Goal: Information Seeking & Learning: Learn about a topic

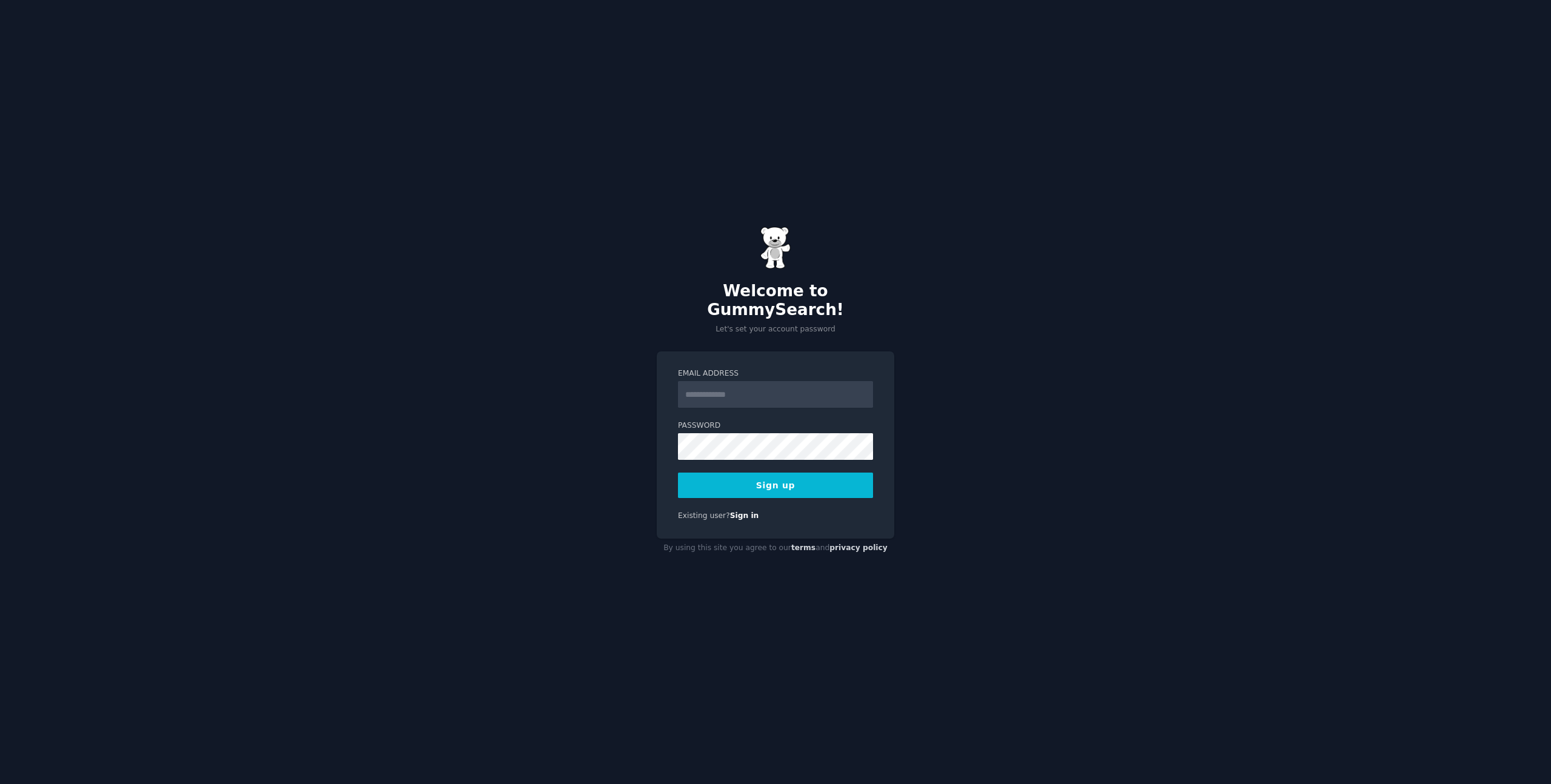
click at [725, 387] on input "Email Address" at bounding box center [776, 393] width 195 height 27
type input "**********"
drag, startPoint x: 794, startPoint y: 481, endPoint x: 801, endPoint y: 481, distance: 7.0
click at [794, 481] on button "Sign up" at bounding box center [776, 486] width 195 height 26
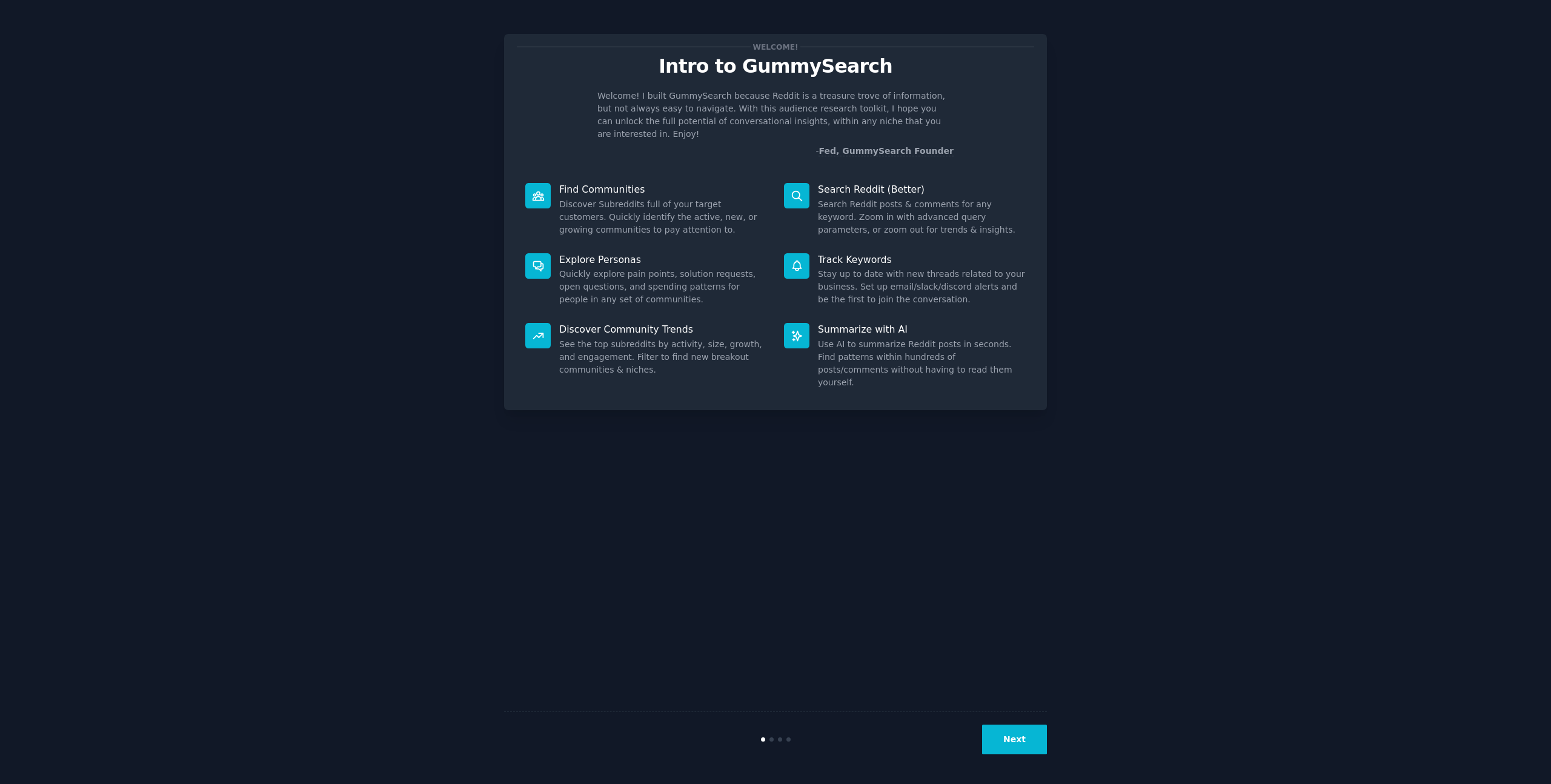
click at [1282, 221] on div "Welcome! Intro to GummySearch Welcome! I built GummySearch because Reddit is a …" at bounding box center [776, 392] width 1517 height 749
click at [1009, 742] on button "Next" at bounding box center [1014, 739] width 64 height 30
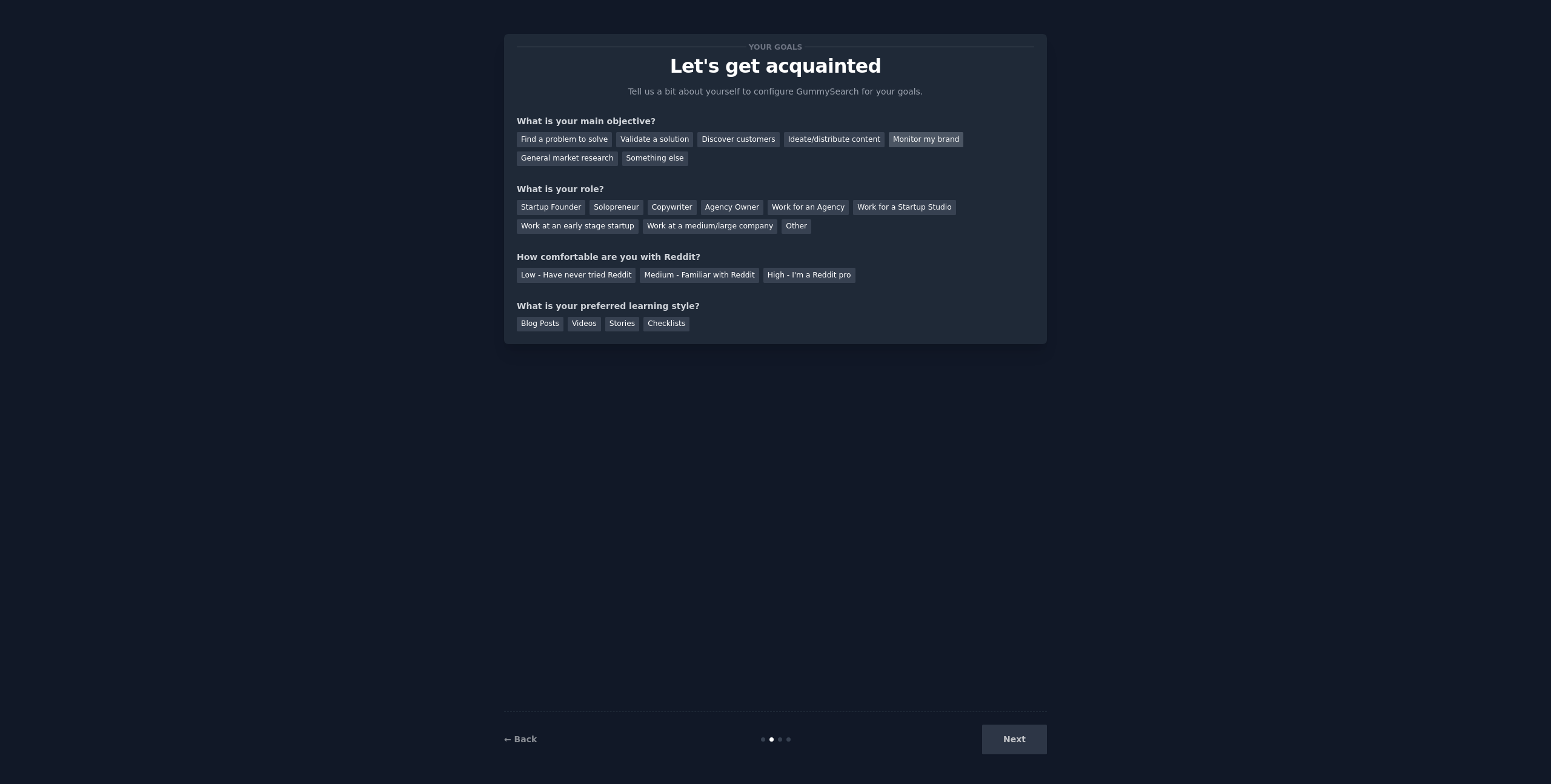
click at [931, 144] on div "Monitor my brand" at bounding box center [925, 139] width 74 height 15
click at [558, 160] on div "General market research" at bounding box center [567, 159] width 101 height 15
click at [890, 142] on div "Monitor my brand" at bounding box center [925, 139] width 74 height 15
click at [735, 226] on div "Work at a medium/large company" at bounding box center [710, 226] width 135 height 15
click at [790, 280] on div "High - I'm a Reddit pro" at bounding box center [809, 275] width 92 height 15
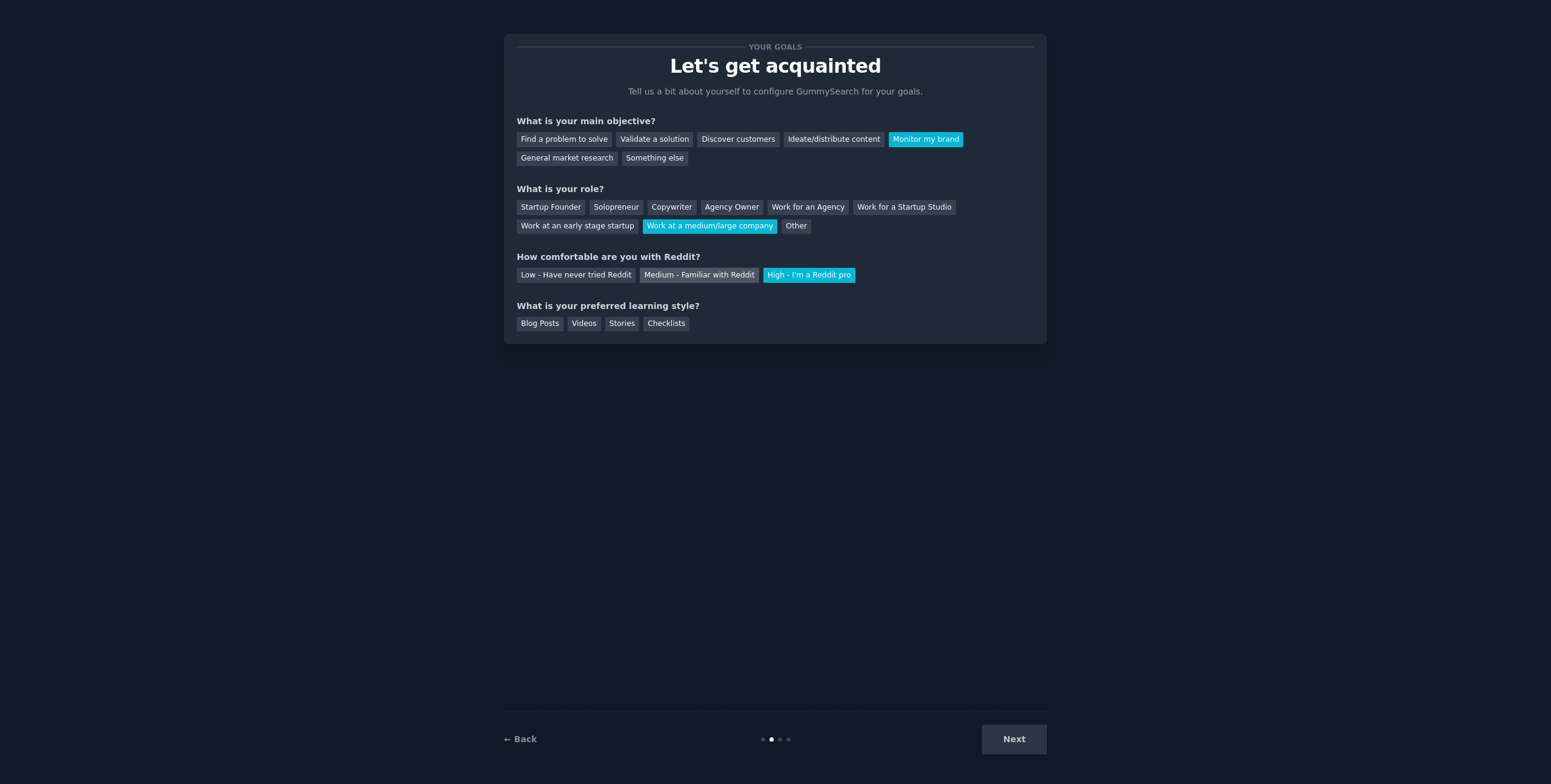
click at [703, 279] on div "Medium - Familiar with Reddit" at bounding box center [699, 275] width 119 height 15
click at [661, 326] on div "Checklists" at bounding box center [666, 324] width 46 height 15
click at [1007, 738] on button "Next" at bounding box center [1014, 739] width 64 height 30
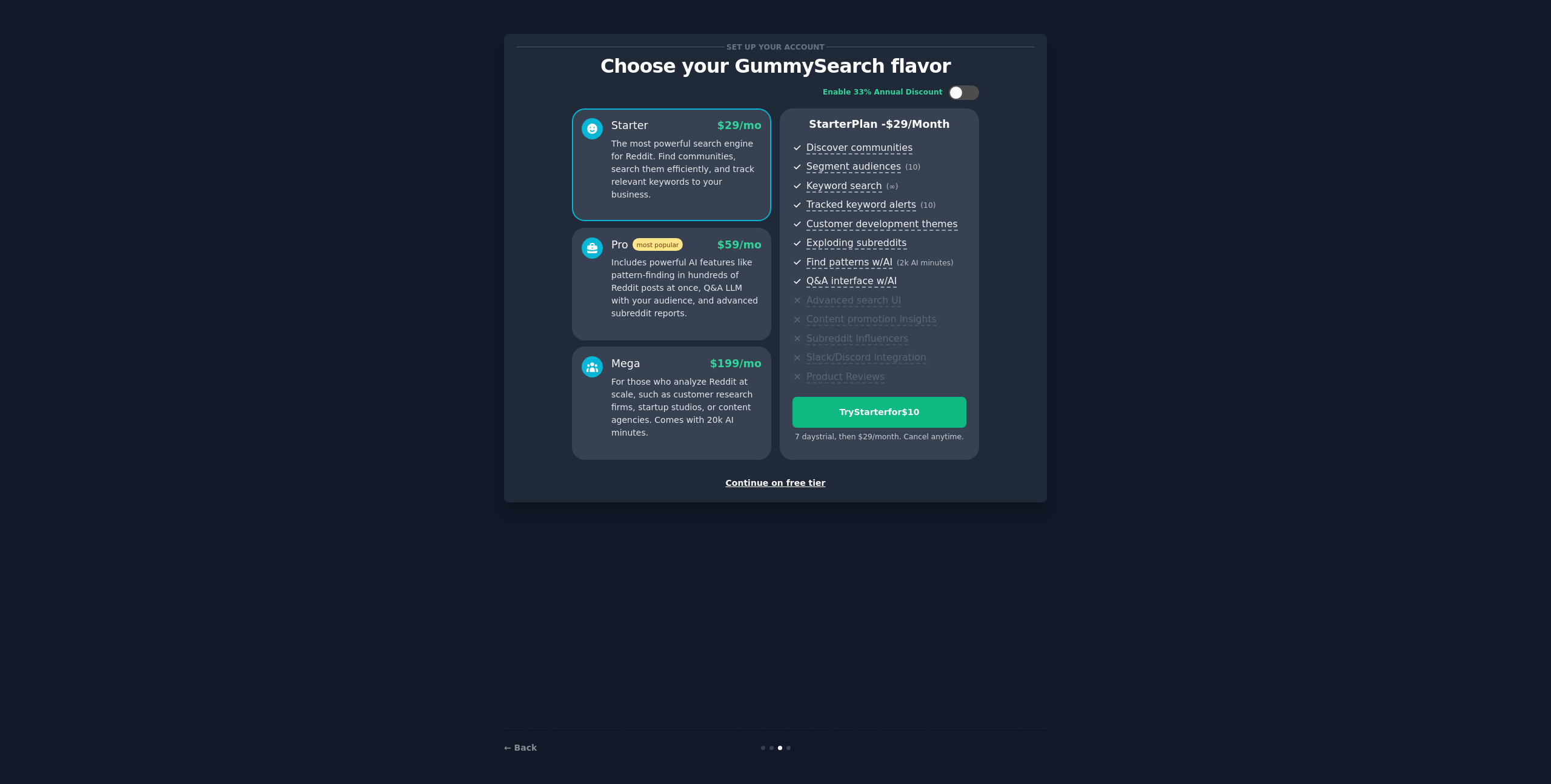
click at [758, 485] on div "Continue on free tier" at bounding box center [776, 483] width 518 height 13
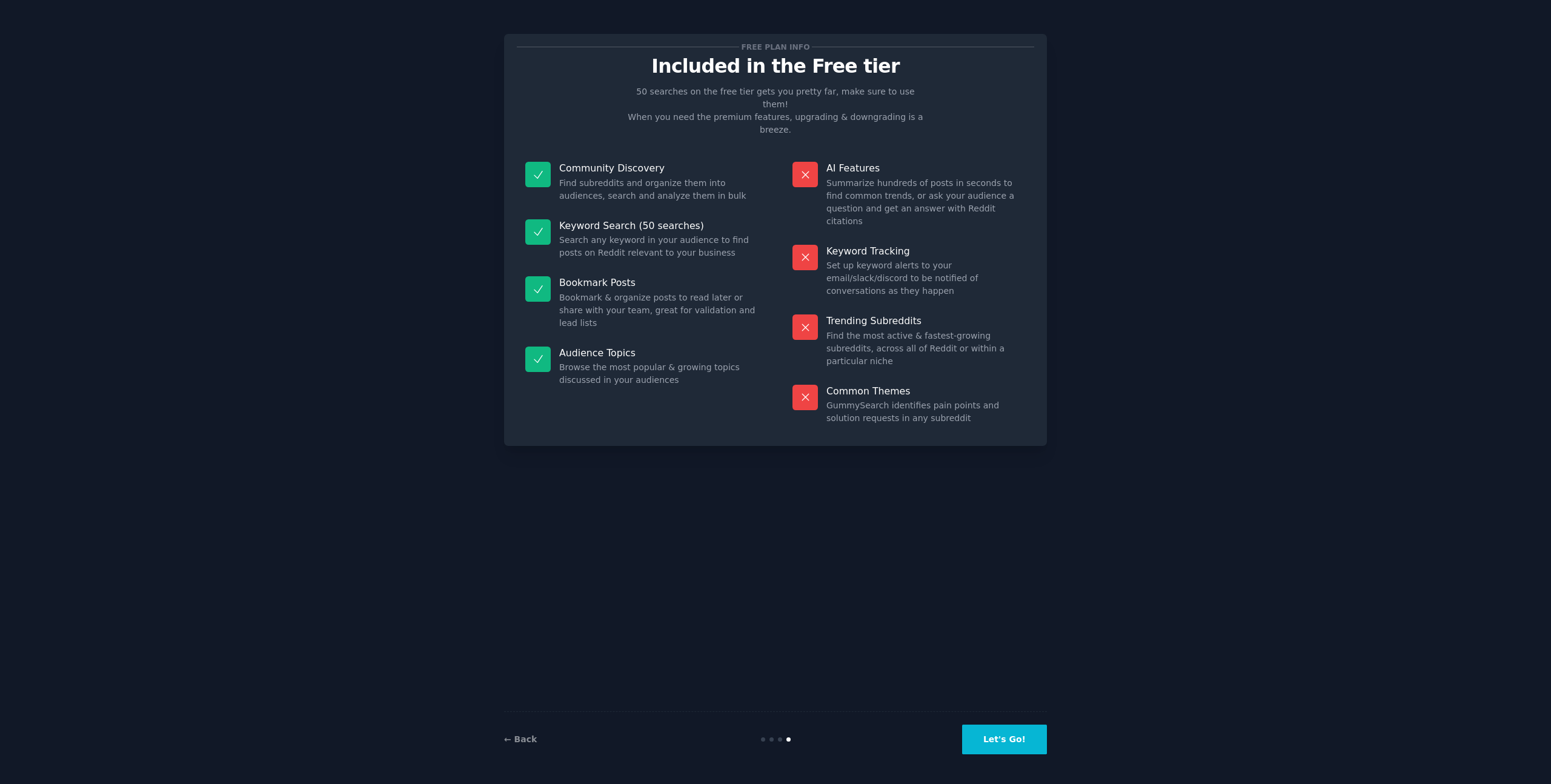
click at [1015, 735] on button "Let's Go!" at bounding box center [1005, 739] width 85 height 30
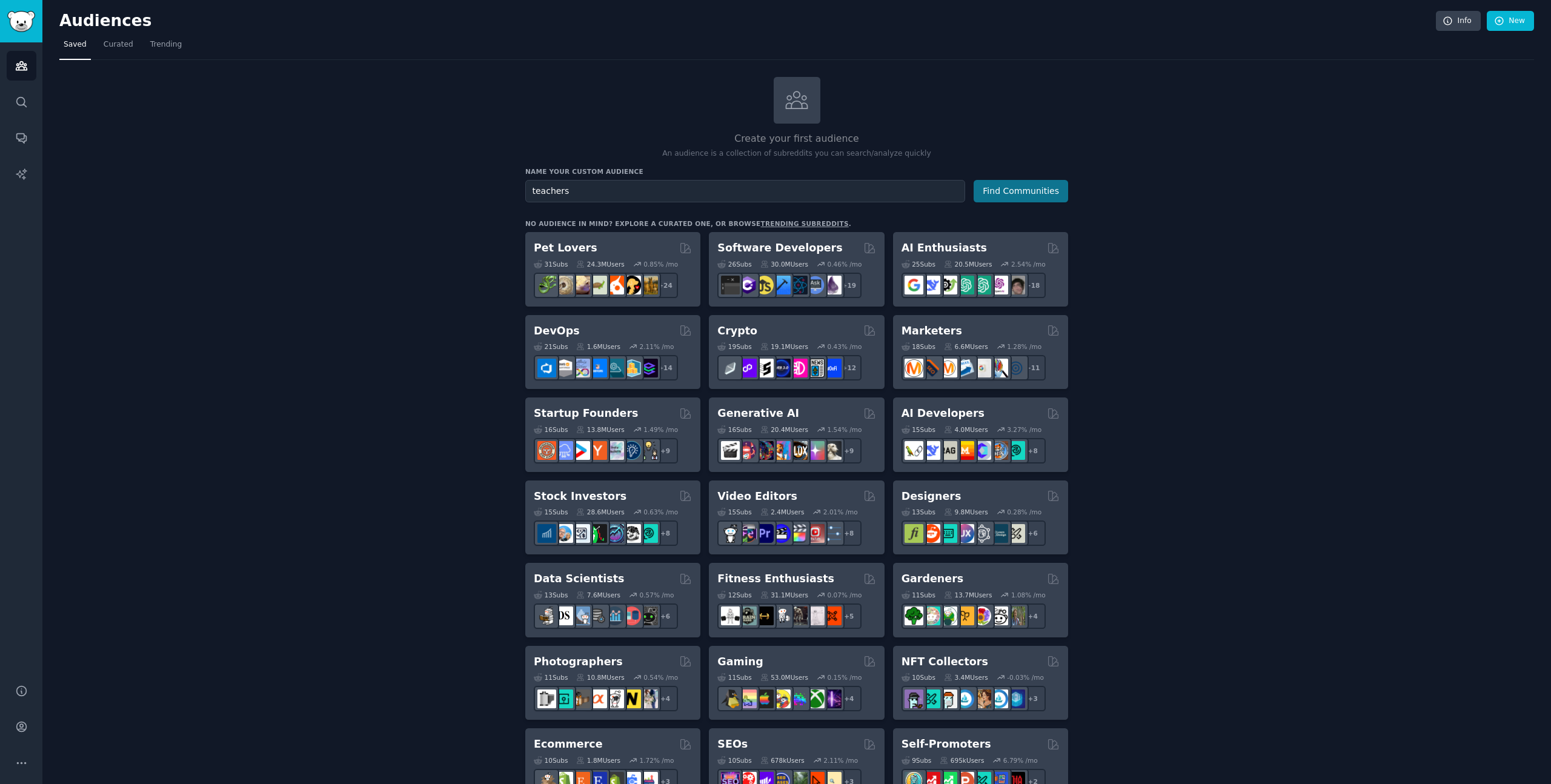
type input "teachers"
click at [1030, 186] on button "Find Communities" at bounding box center [1020, 190] width 94 height 23
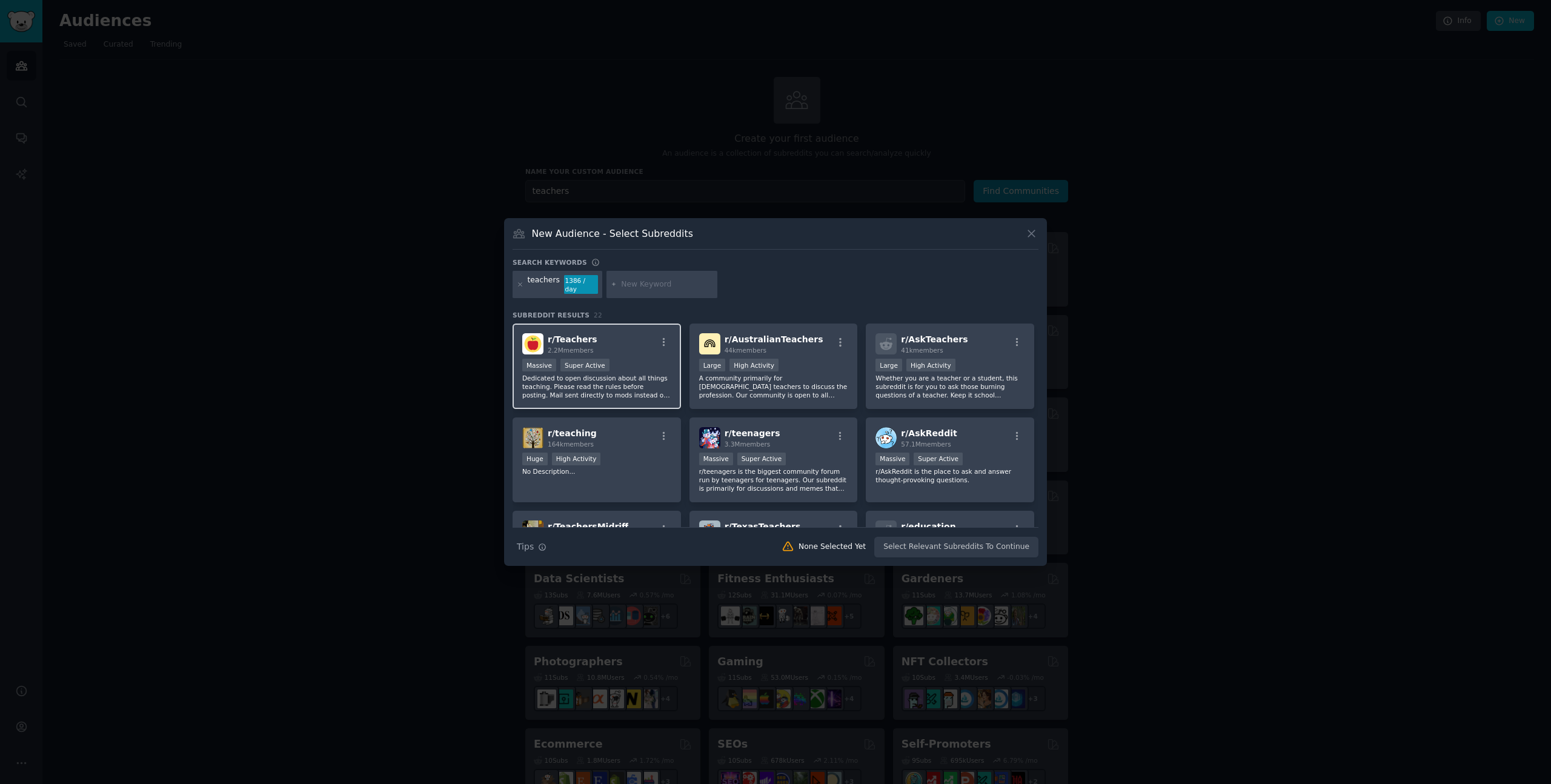
click at [659, 363] on div "Massive Super Active" at bounding box center [597, 366] width 149 height 15
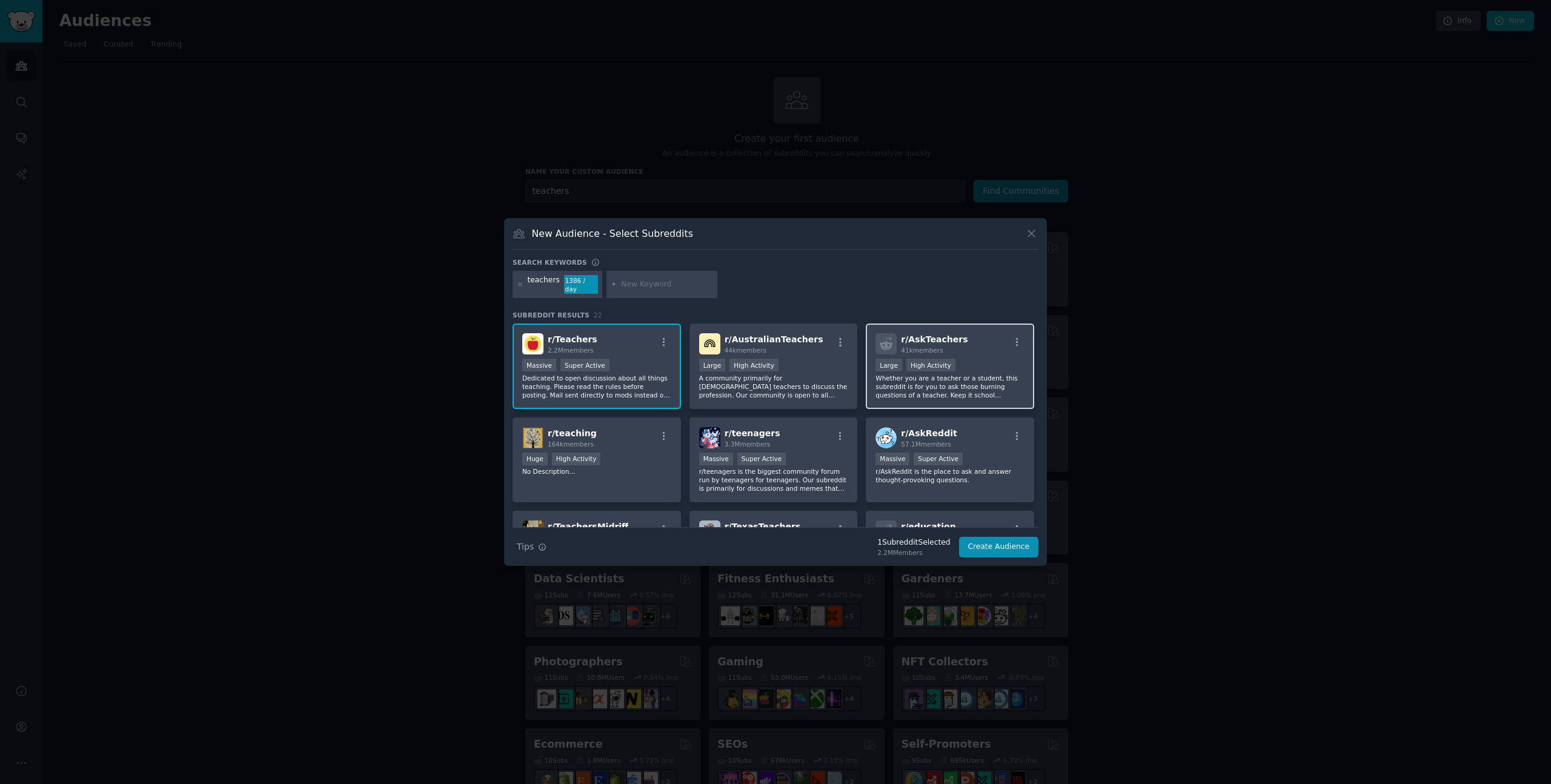
click at [995, 341] on div "r/ AskTeachers 41k members" at bounding box center [950, 343] width 149 height 21
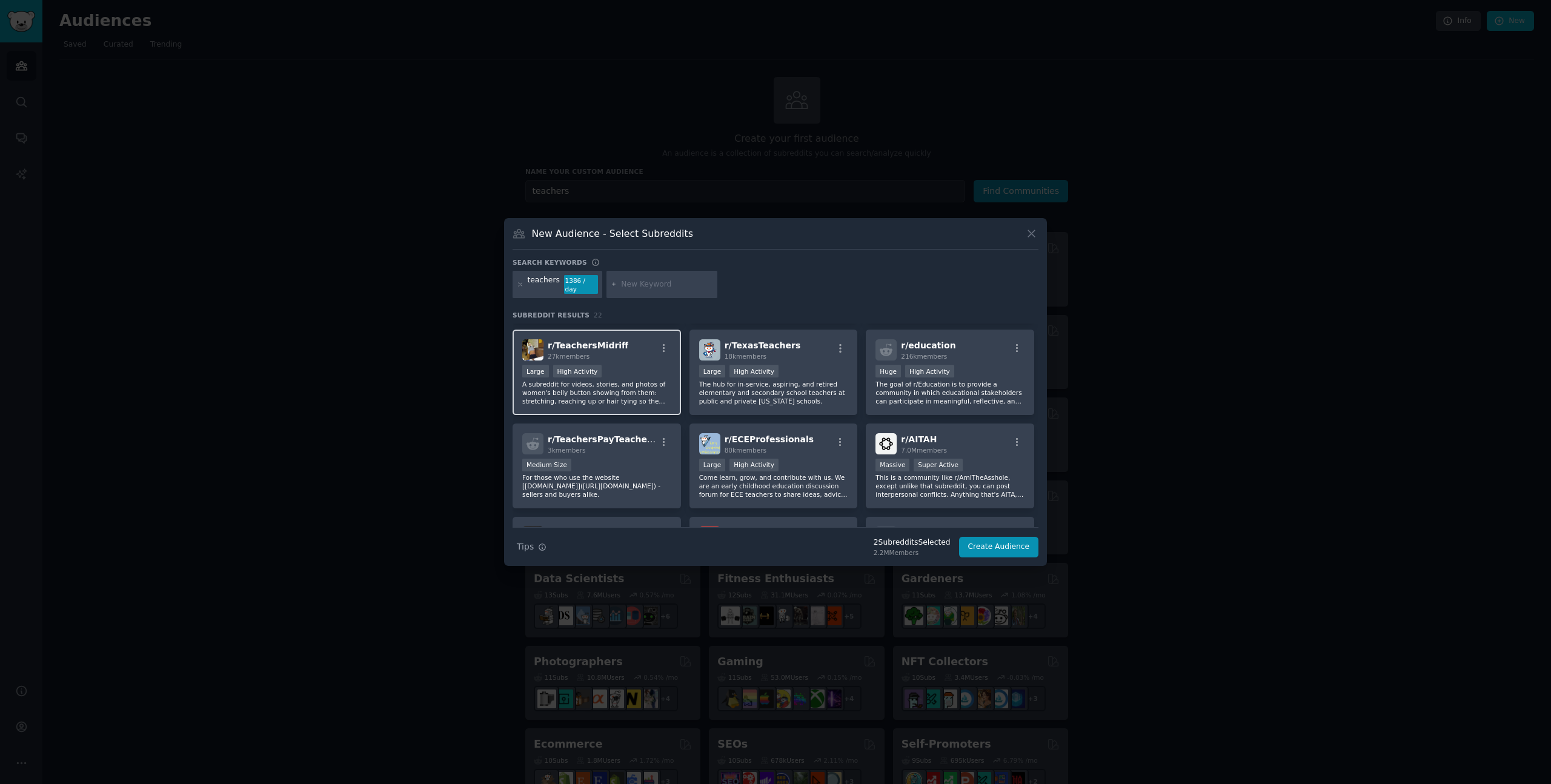
scroll to position [183, 0]
click at [998, 353] on div "r/ education 216k members" at bounding box center [950, 347] width 149 height 21
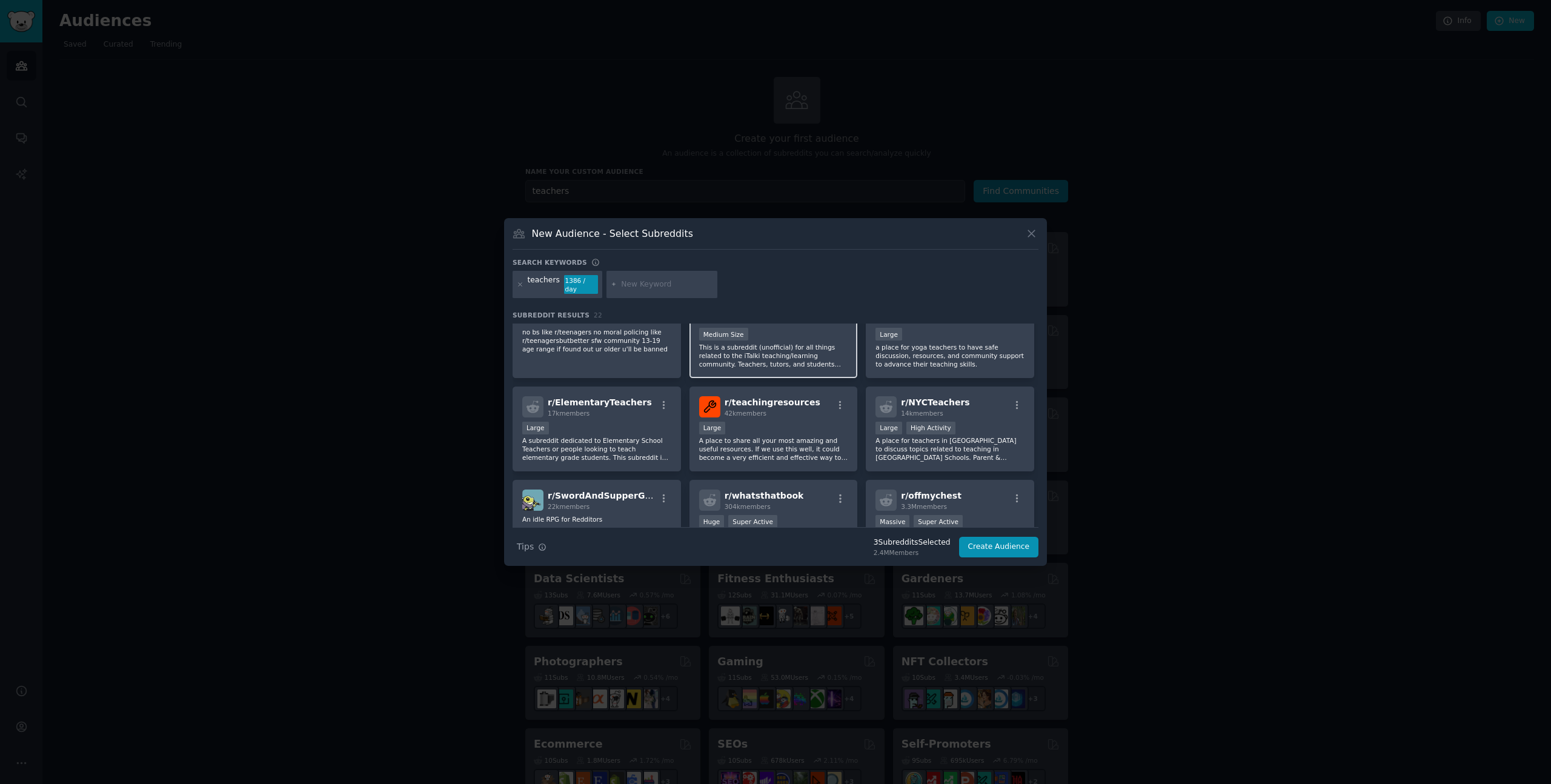
scroll to position [406, 0]
click at [634, 427] on div "Large" at bounding box center [597, 427] width 149 height 15
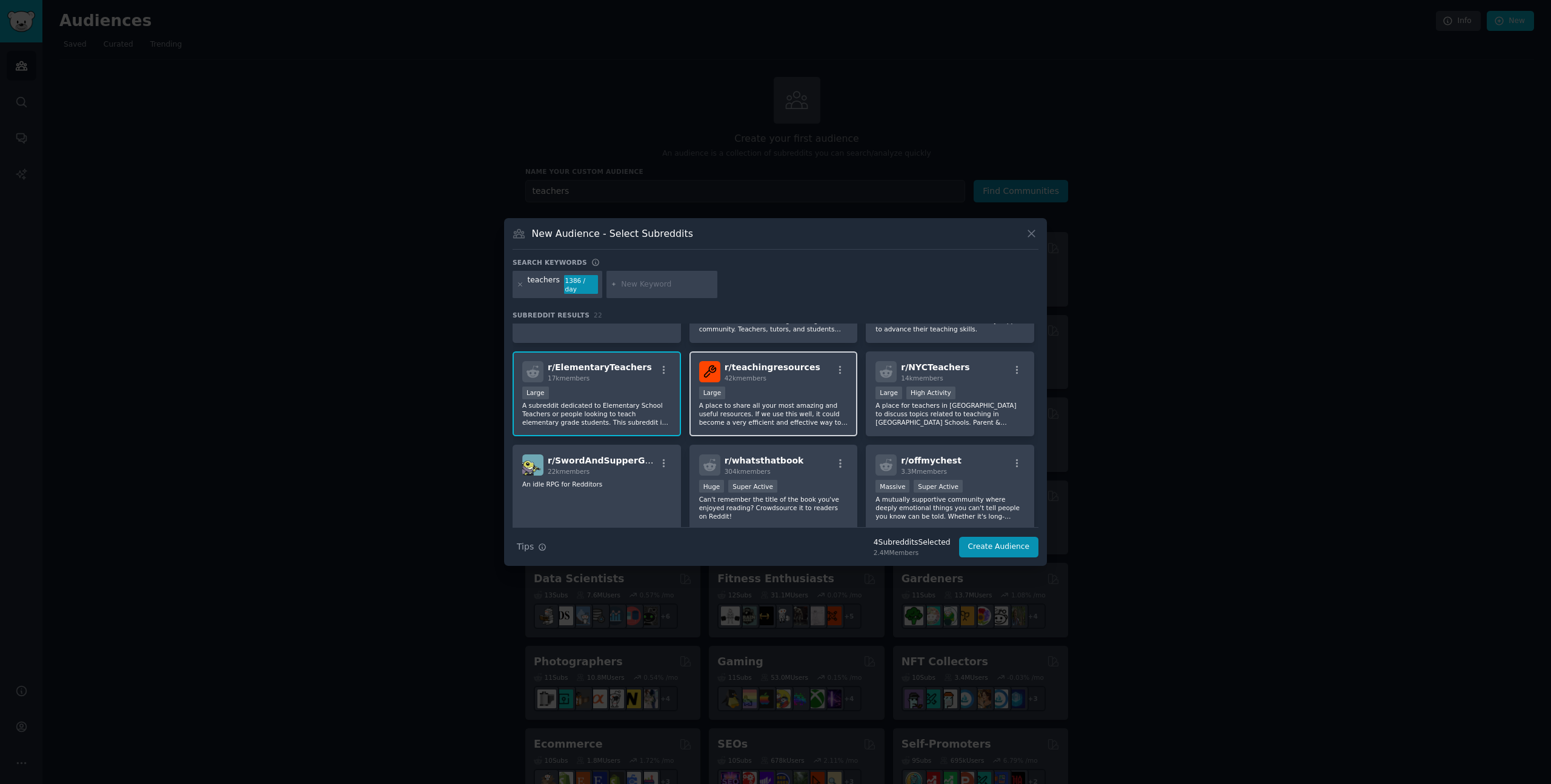
scroll to position [455, 0]
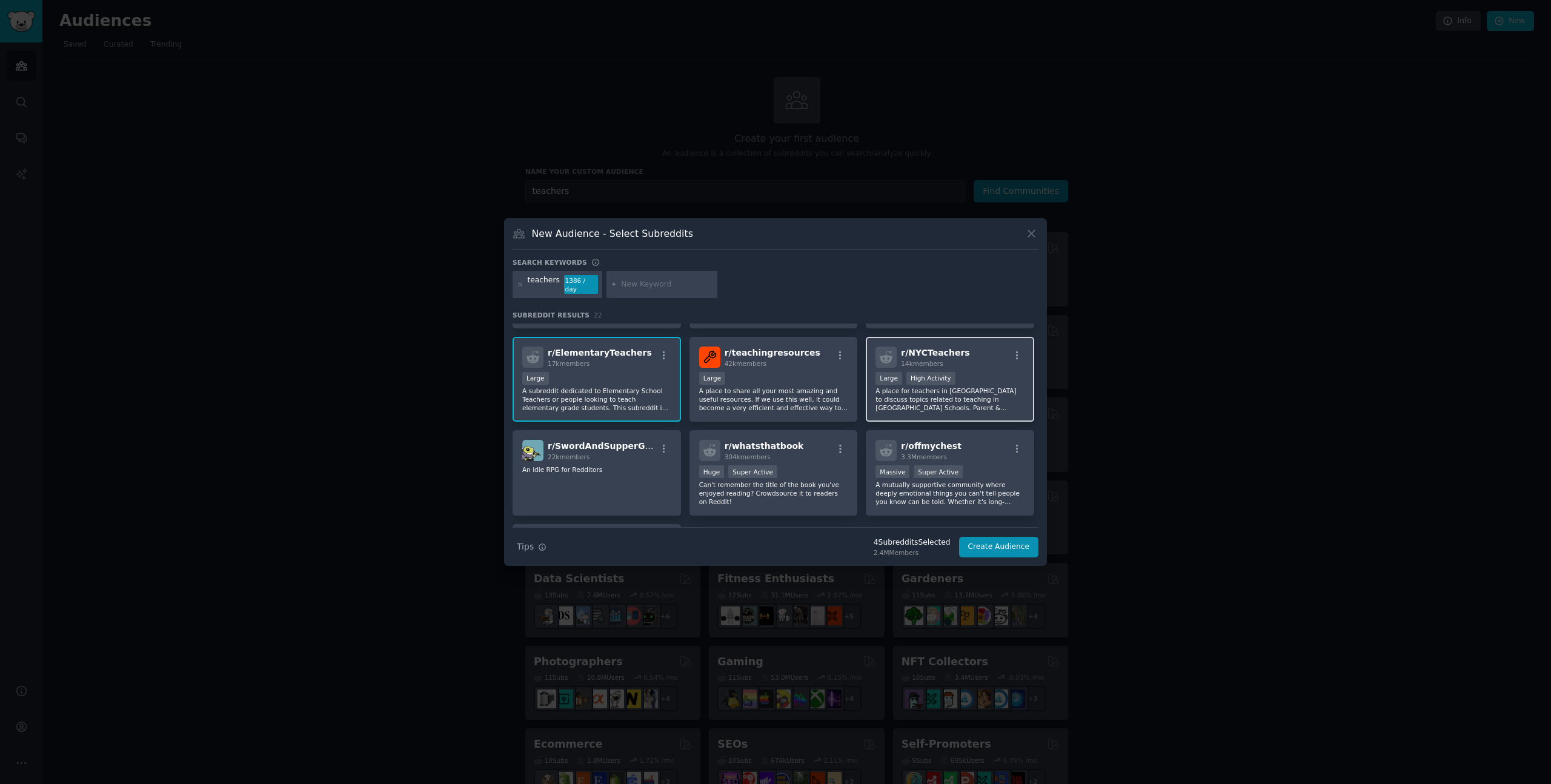
click at [940, 408] on p "A place for teachers in [GEOGRAPHIC_DATA] to discuss topics related to teaching…" at bounding box center [950, 399] width 149 height 26
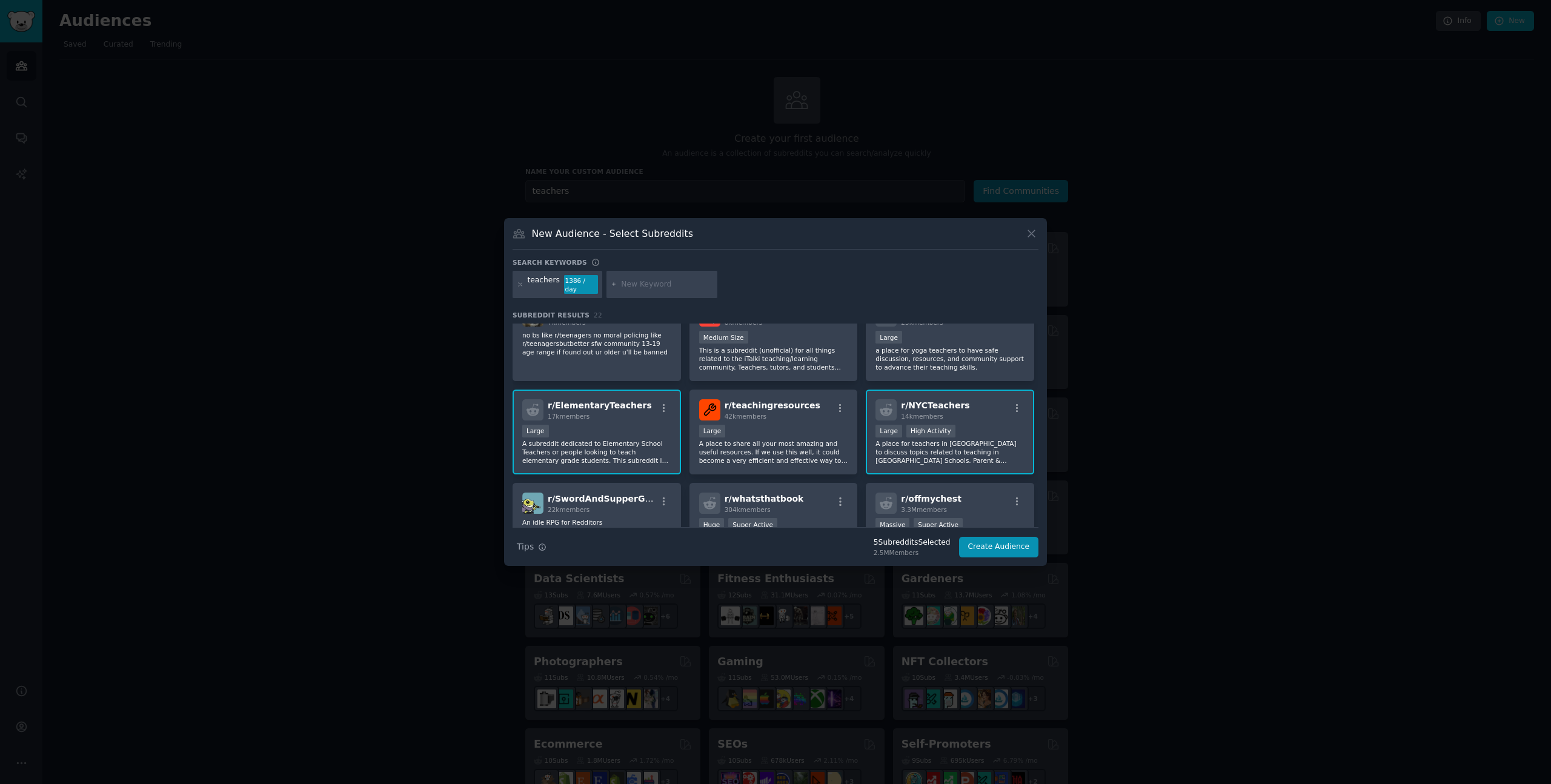
scroll to position [0, 0]
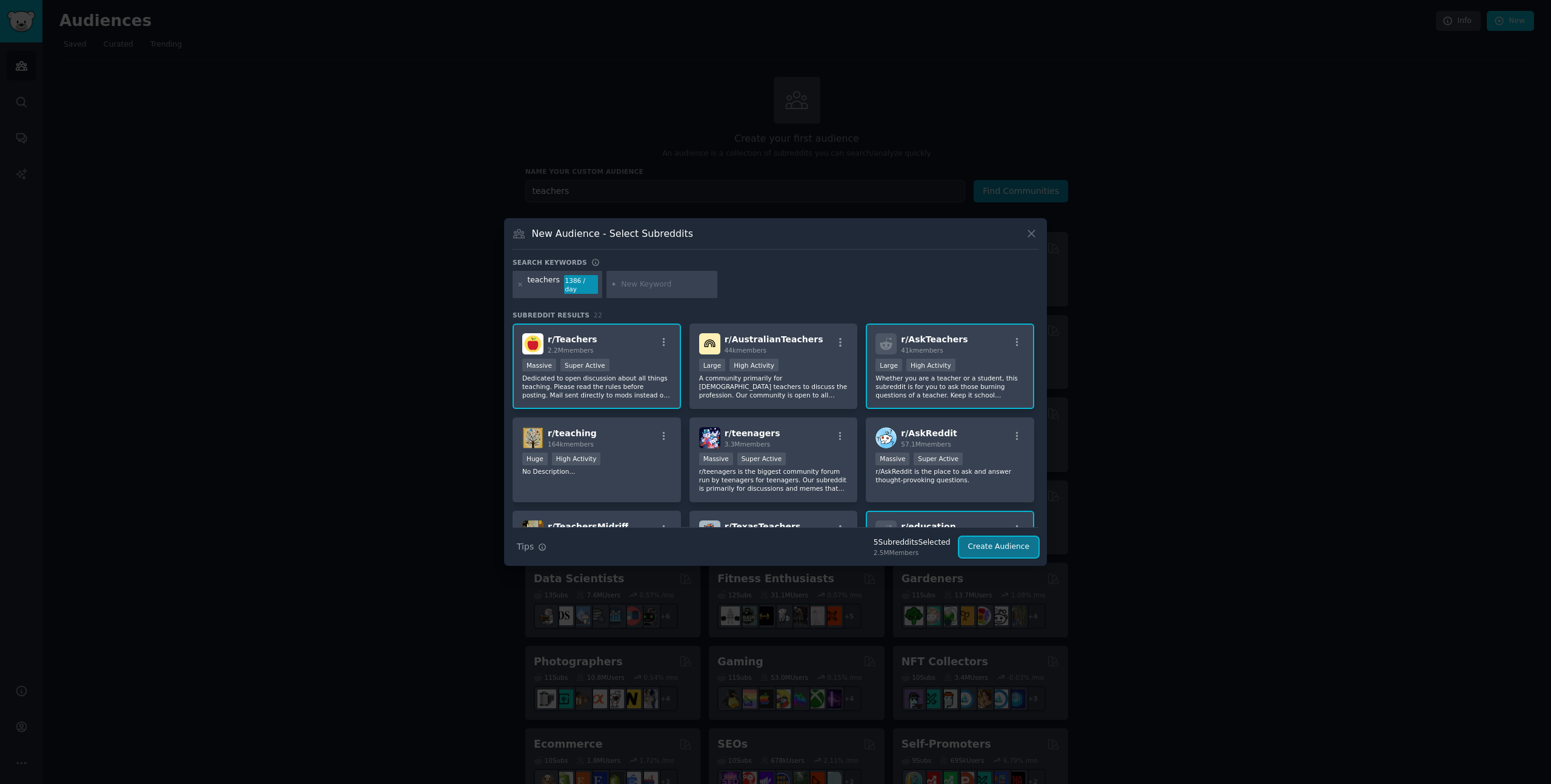
click at [1003, 543] on button "Create Audience" at bounding box center [999, 546] width 80 height 21
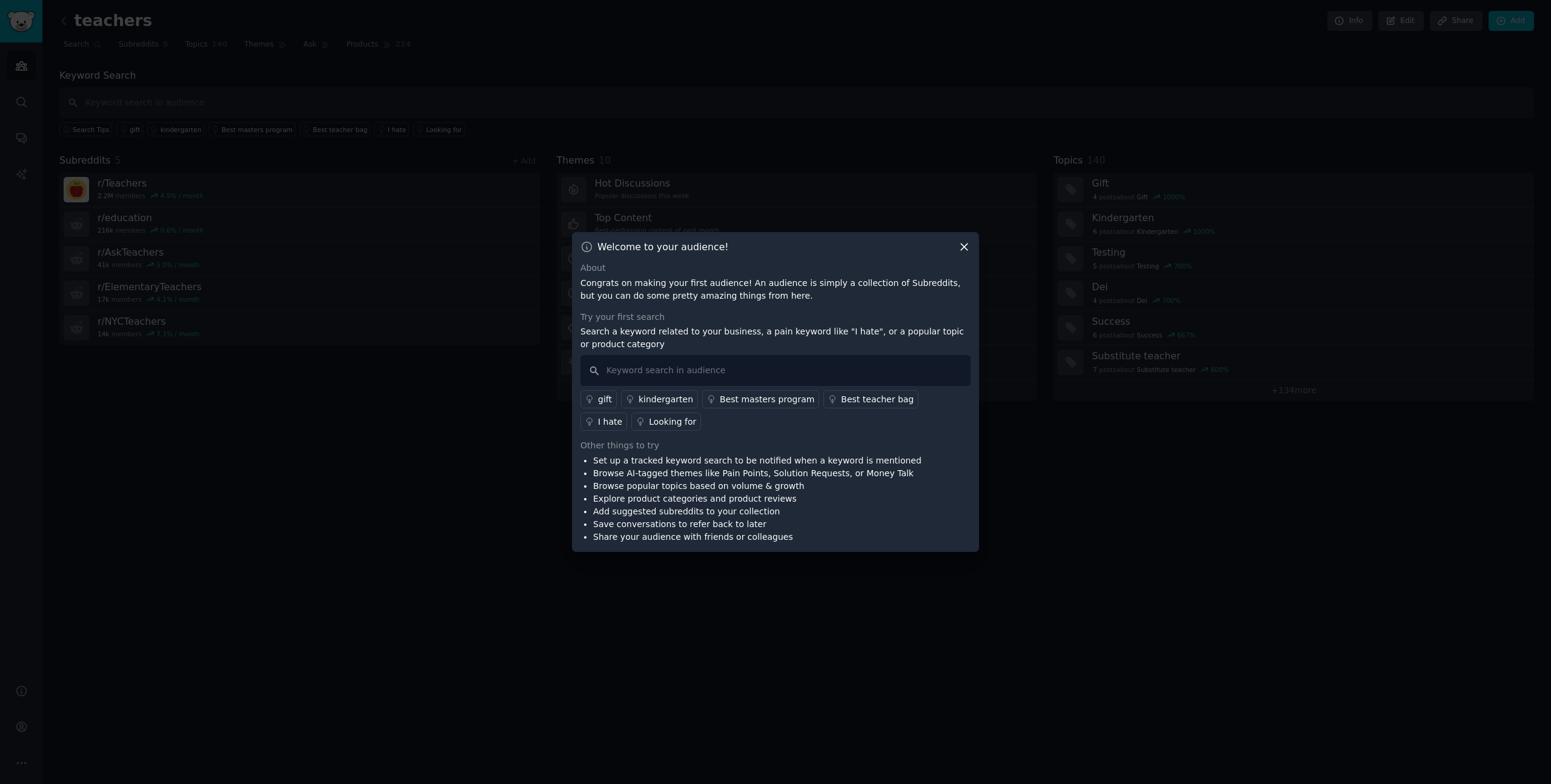
click at [964, 244] on icon at bounding box center [964, 247] width 13 height 13
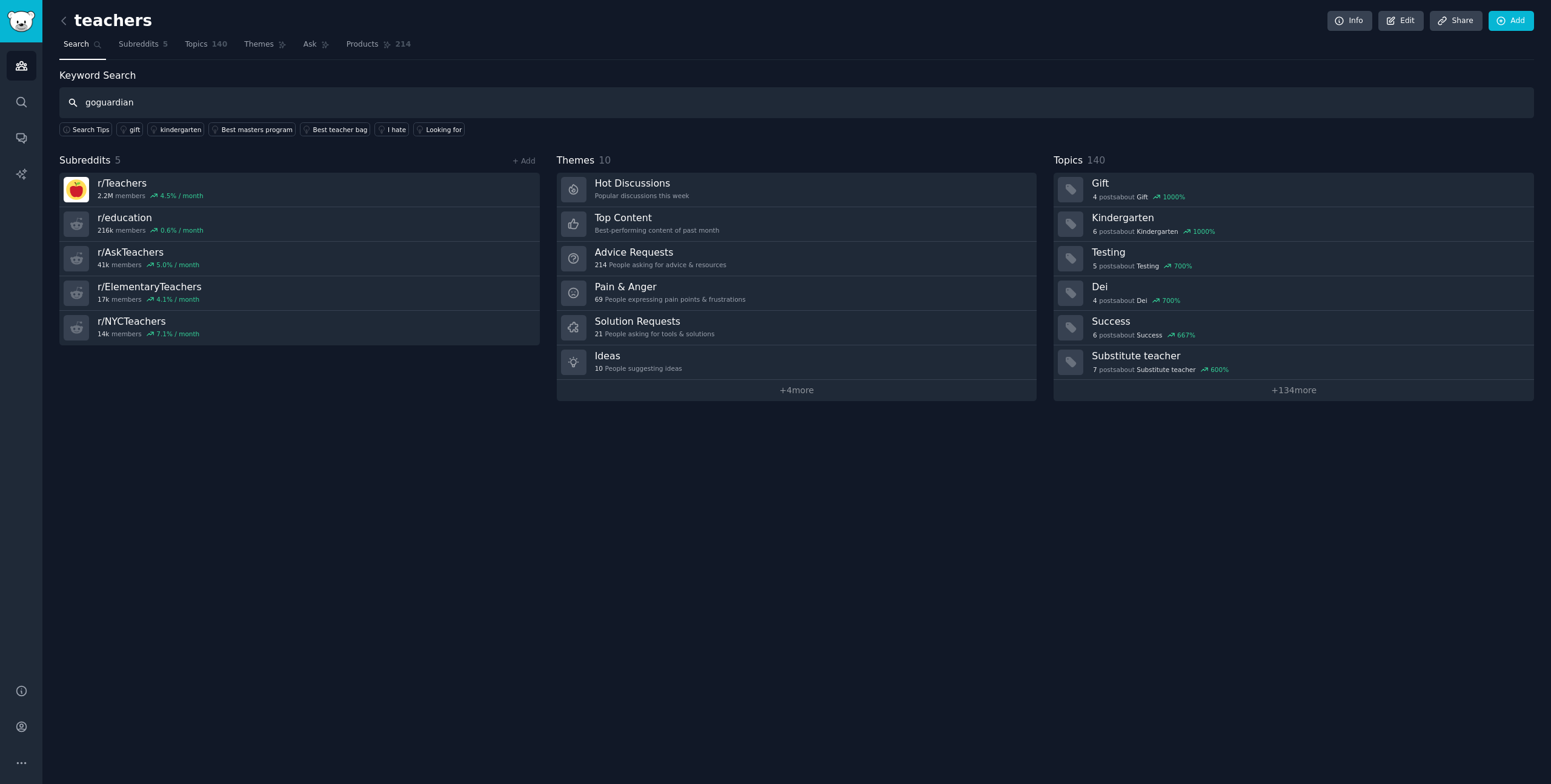
type input "goguardian"
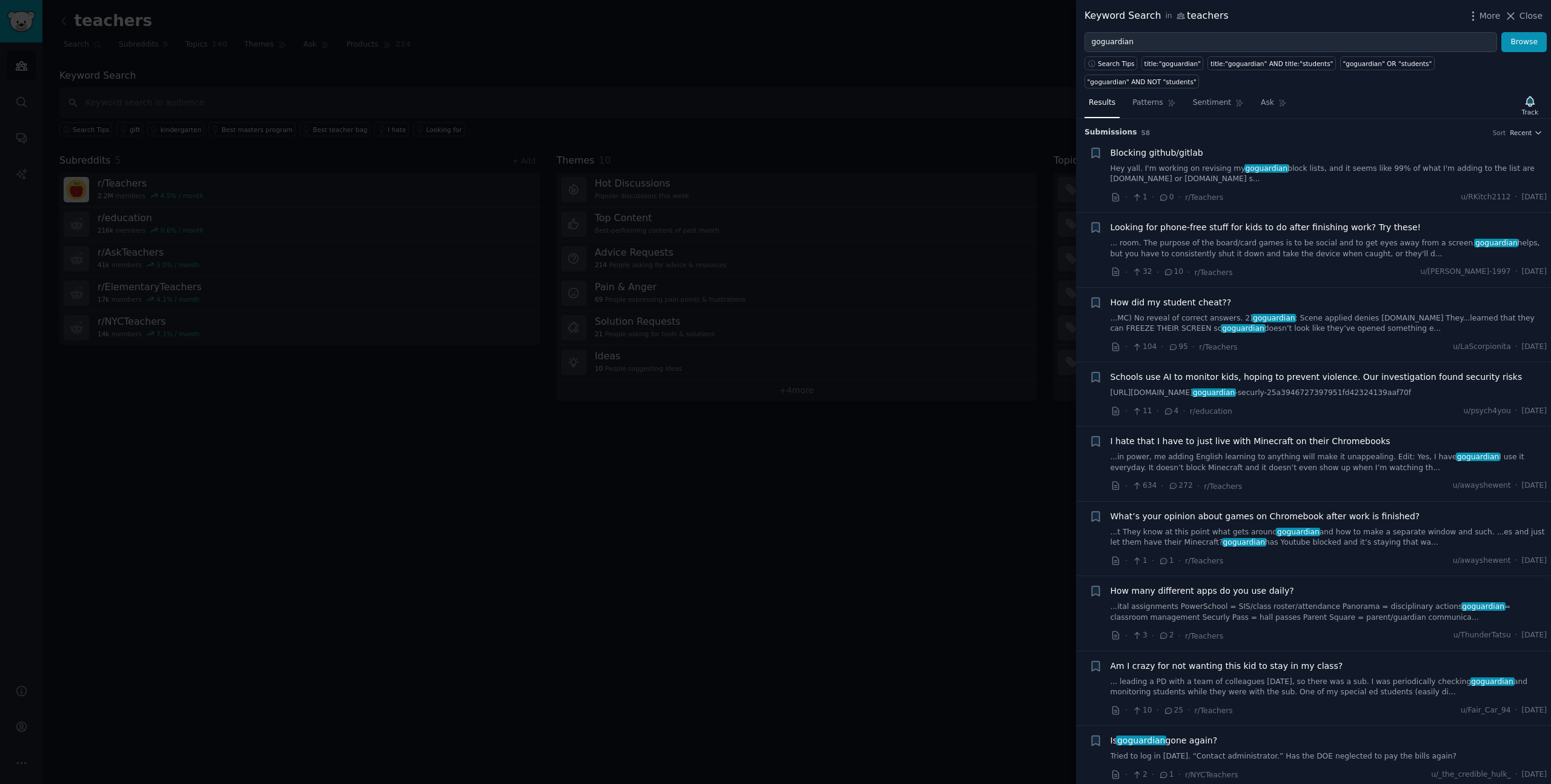
click at [1534, 17] on span "Close" at bounding box center [1530, 16] width 23 height 13
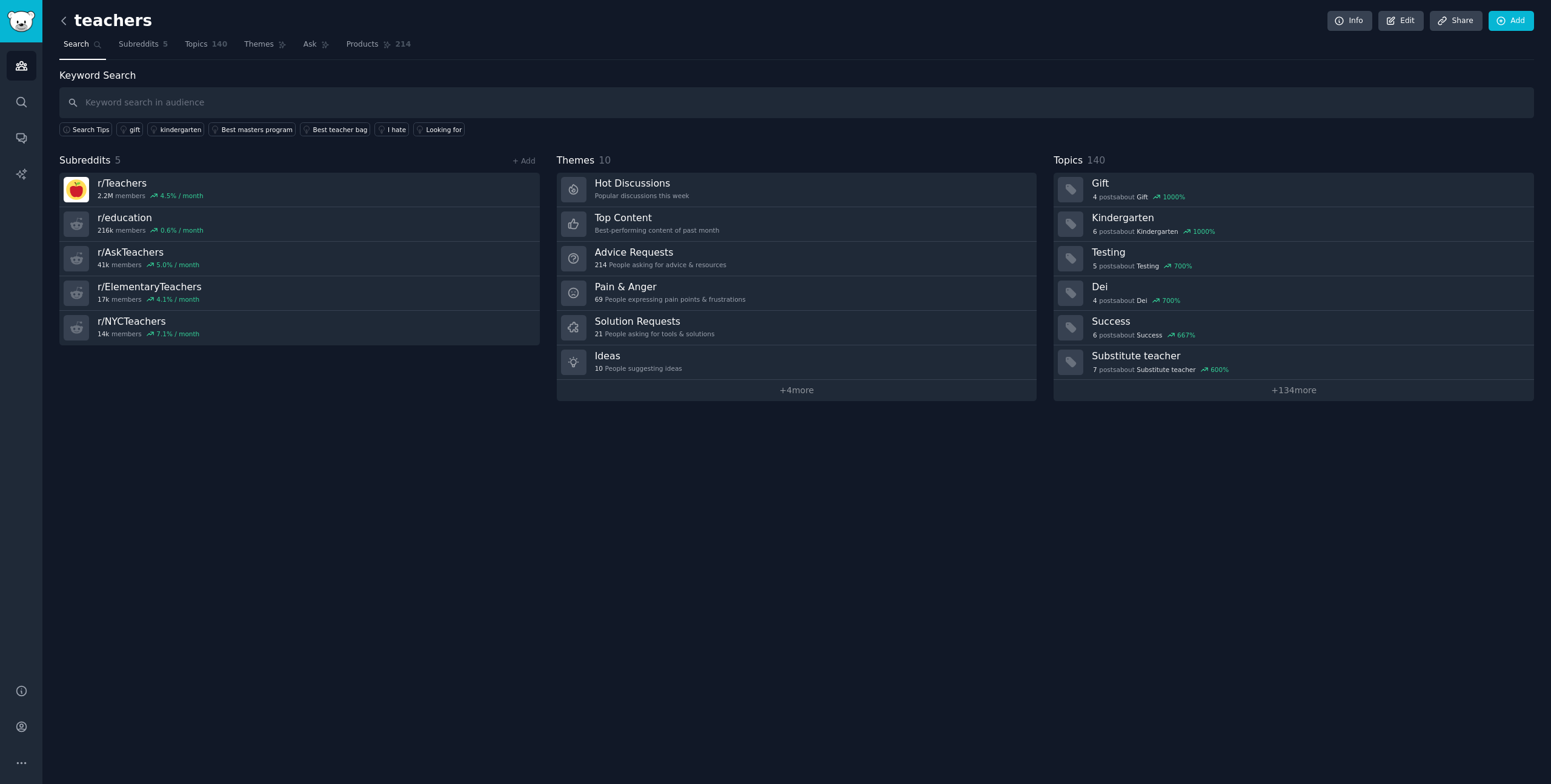
click at [62, 19] on icon at bounding box center [63, 21] width 13 height 13
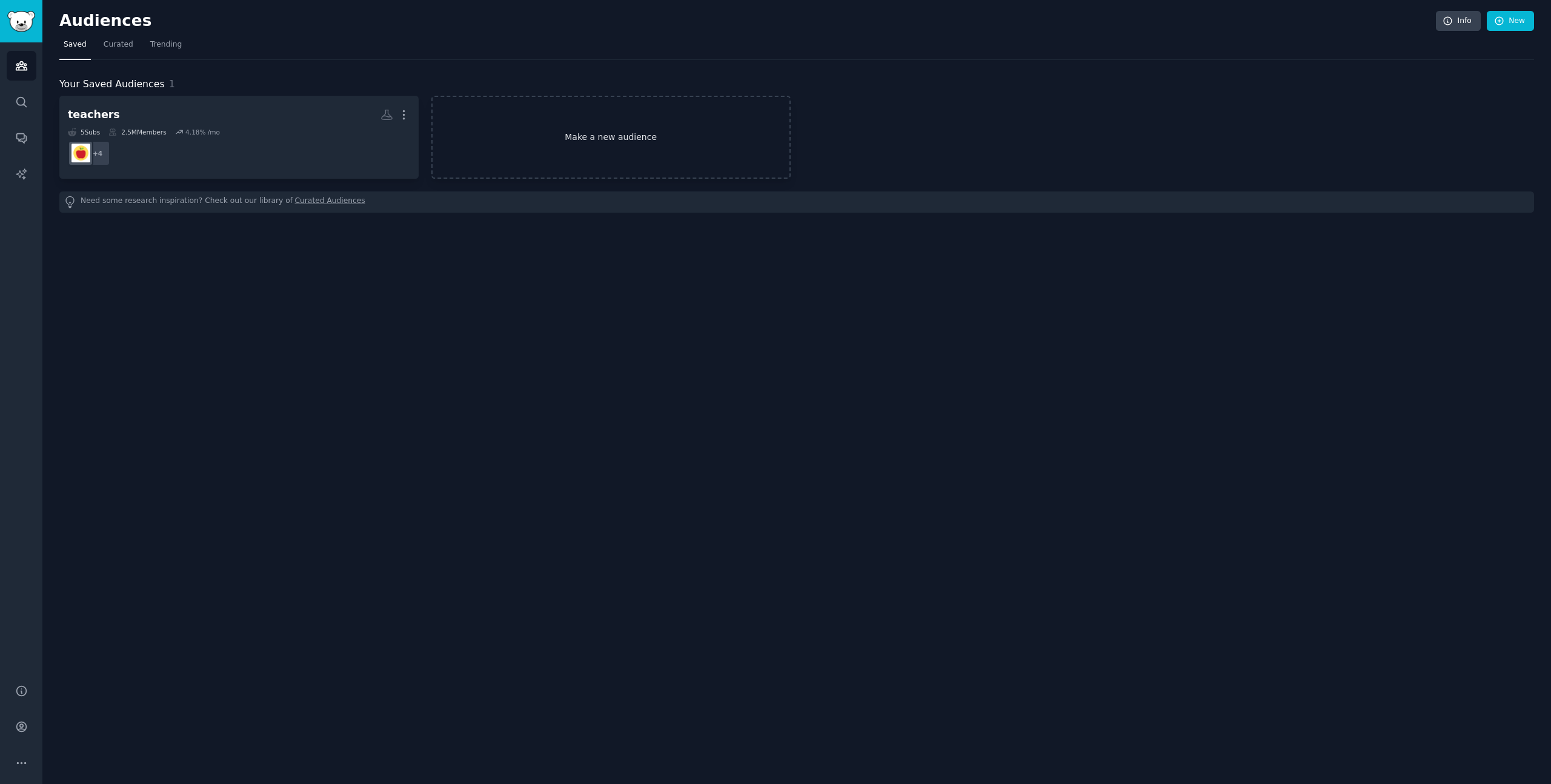
click at [629, 151] on link "Make a new audience" at bounding box center [611, 138] width 359 height 83
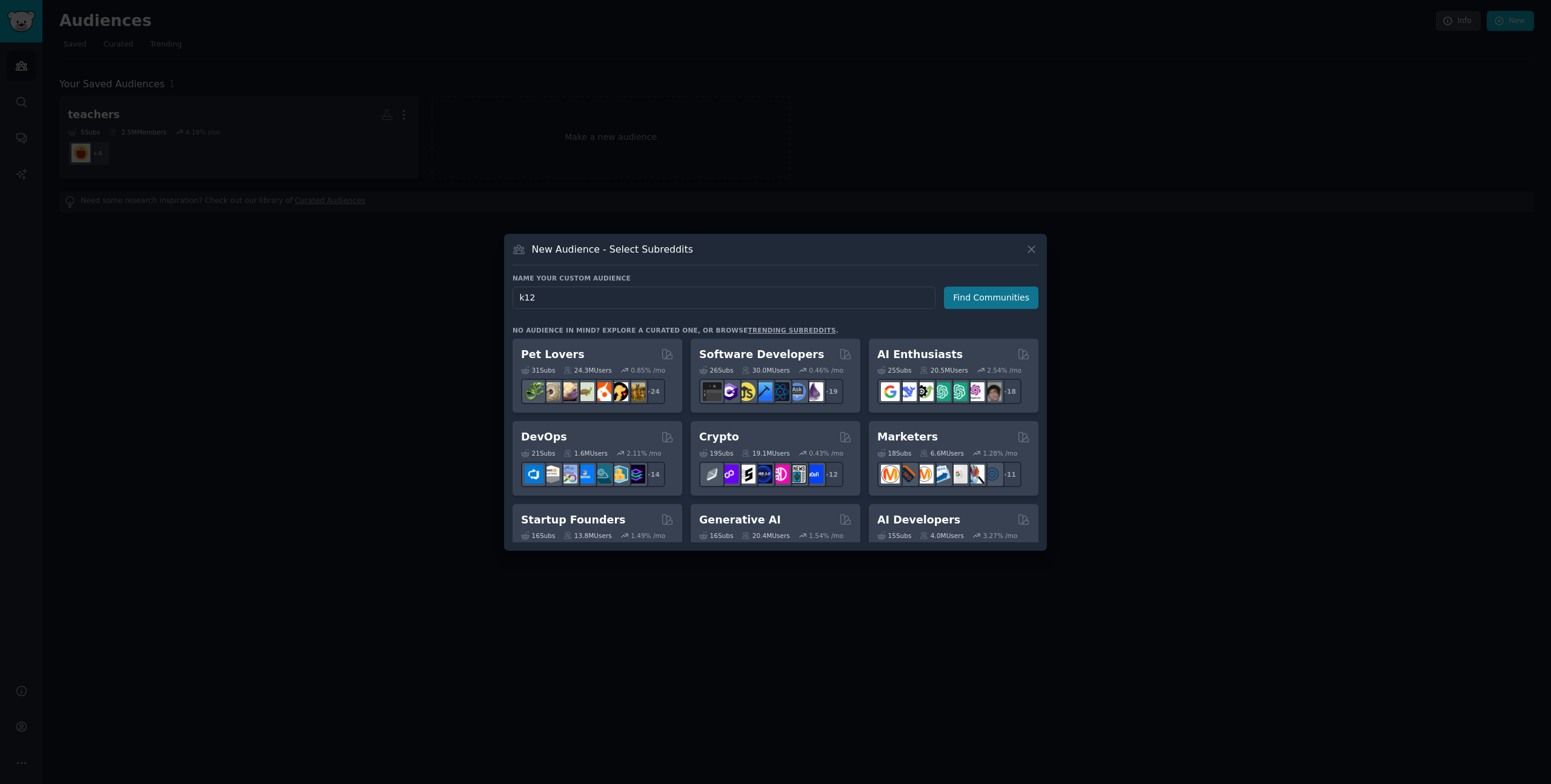
type input "k12"
click at [987, 306] on button "Find Communities" at bounding box center [991, 297] width 94 height 23
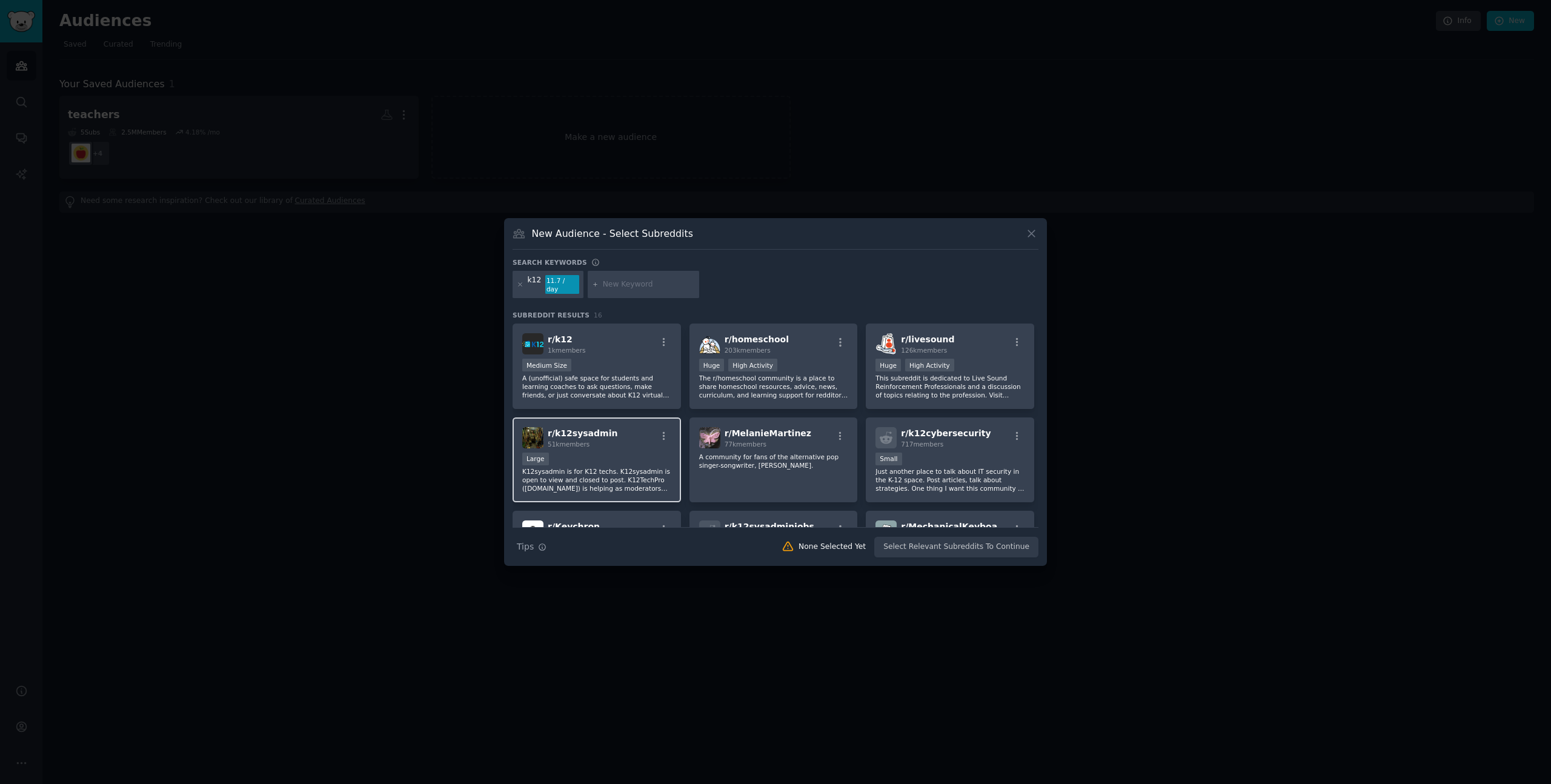
click at [613, 467] on p "K12sysadmin is for K12 techs. K12sysadmin is open to view and closed to post. K…" at bounding box center [597, 480] width 149 height 26
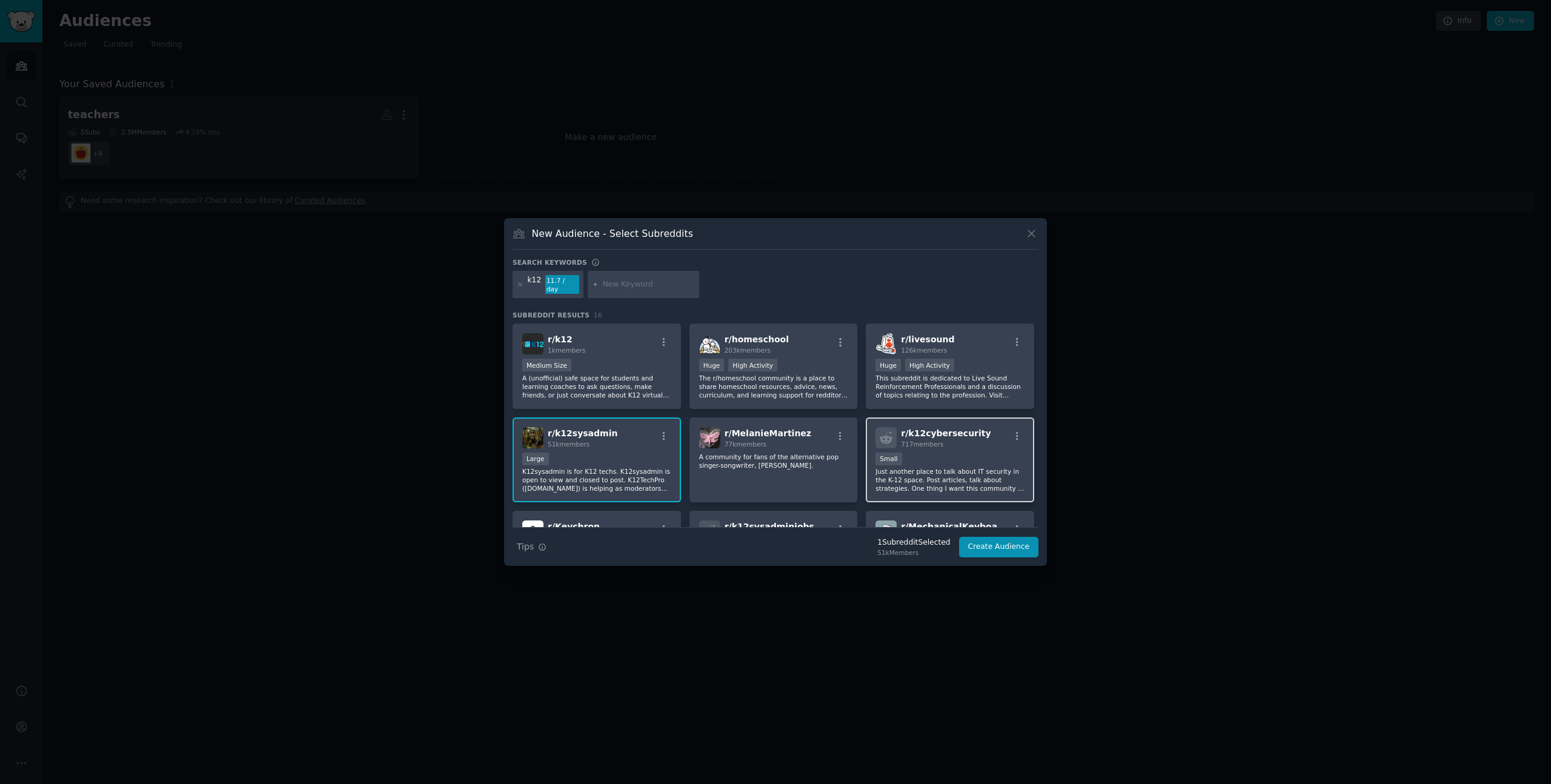
click at [931, 467] on p "Just another place to talk about IT security in the K-12 space. Post articles, …" at bounding box center [950, 480] width 149 height 26
click at [616, 287] on input "text" at bounding box center [649, 284] width 92 height 11
type input "tech admin"
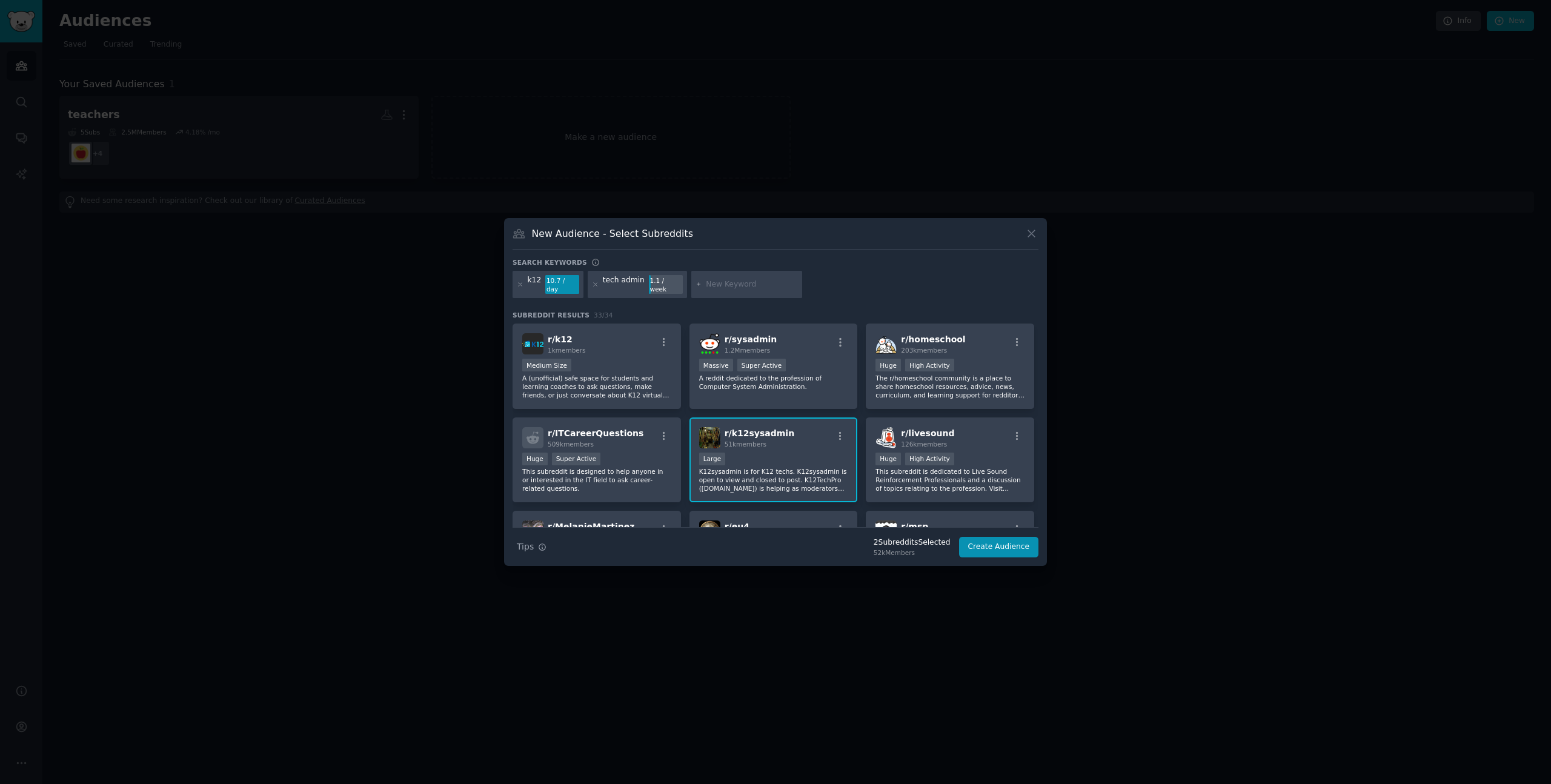
click at [594, 285] on icon at bounding box center [595, 283] width 3 height 3
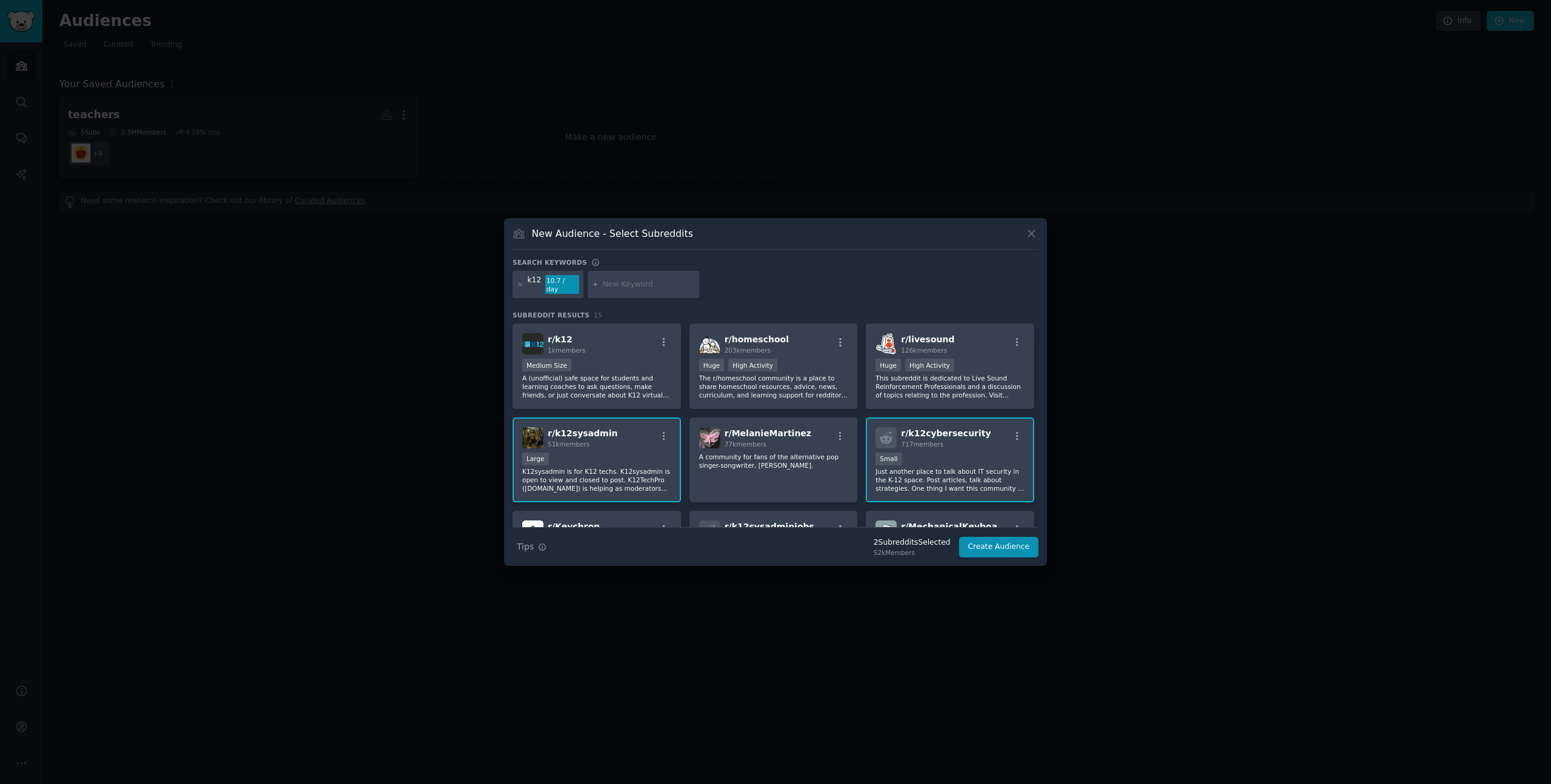
click at [634, 285] on input "text" at bounding box center [649, 284] width 92 height 11
type input "school it"
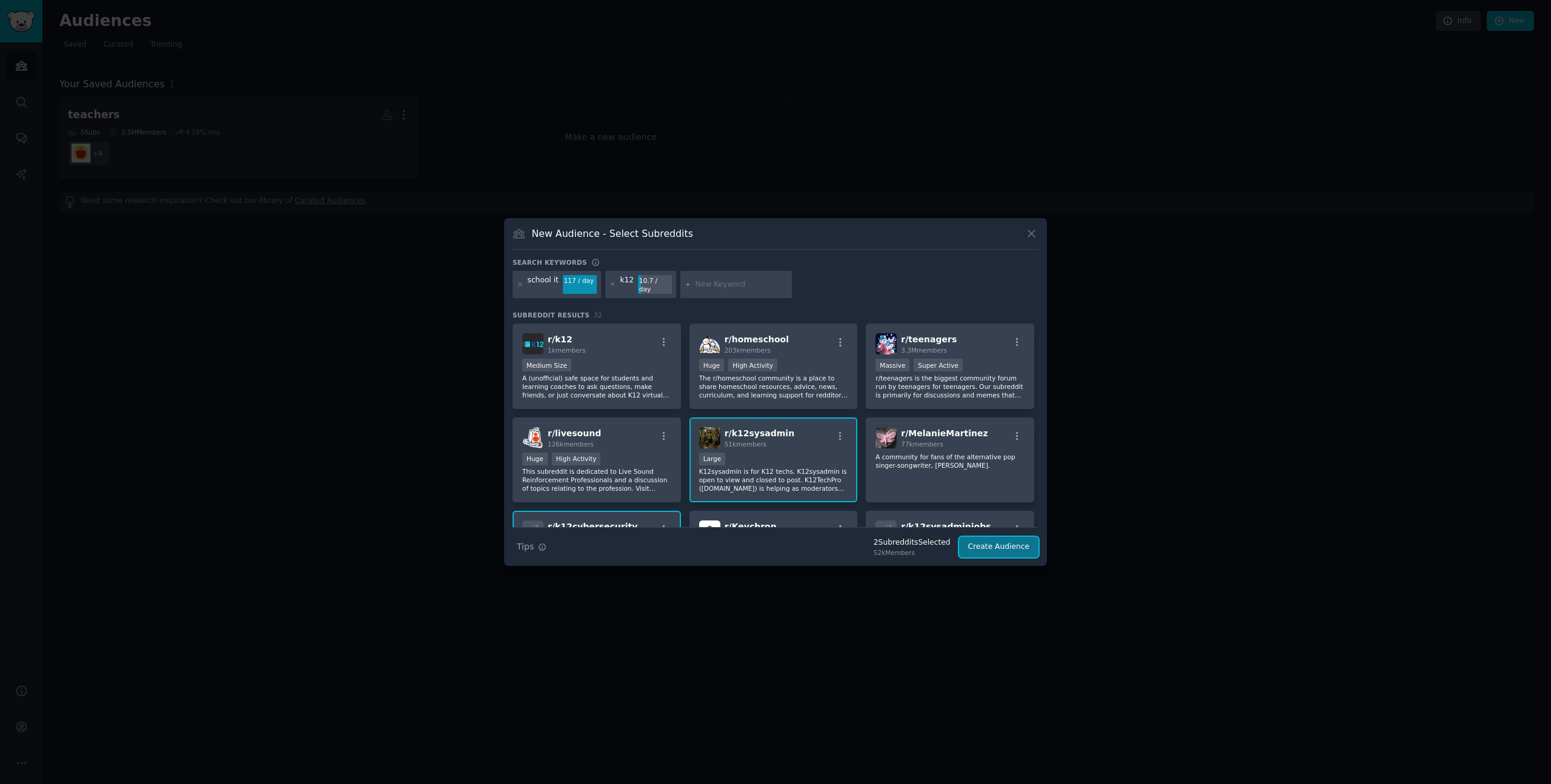
click at [1009, 544] on button "Create Audience" at bounding box center [999, 546] width 80 height 21
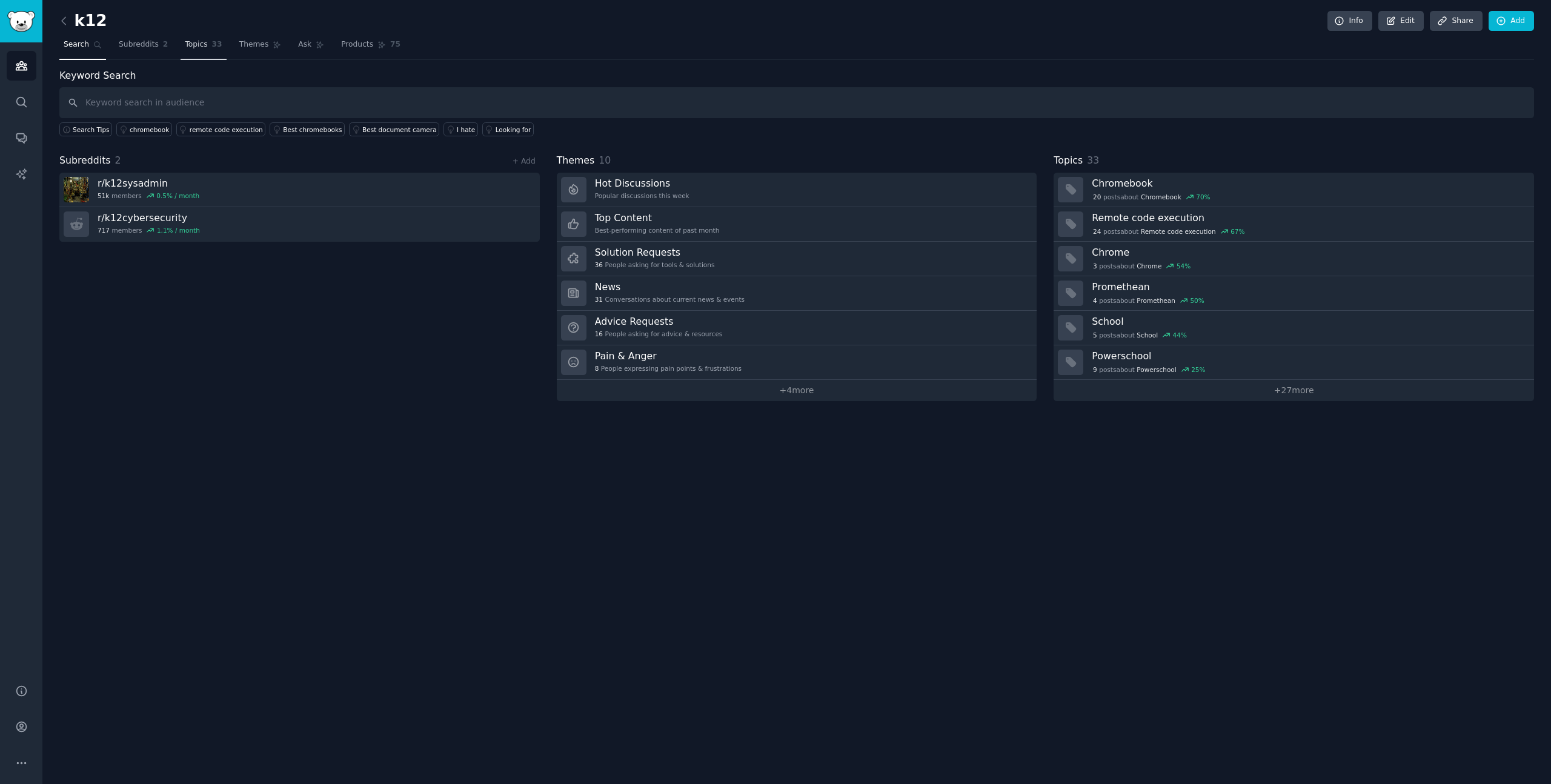
click at [208, 49] on link "Topics 33" at bounding box center [203, 47] width 46 height 25
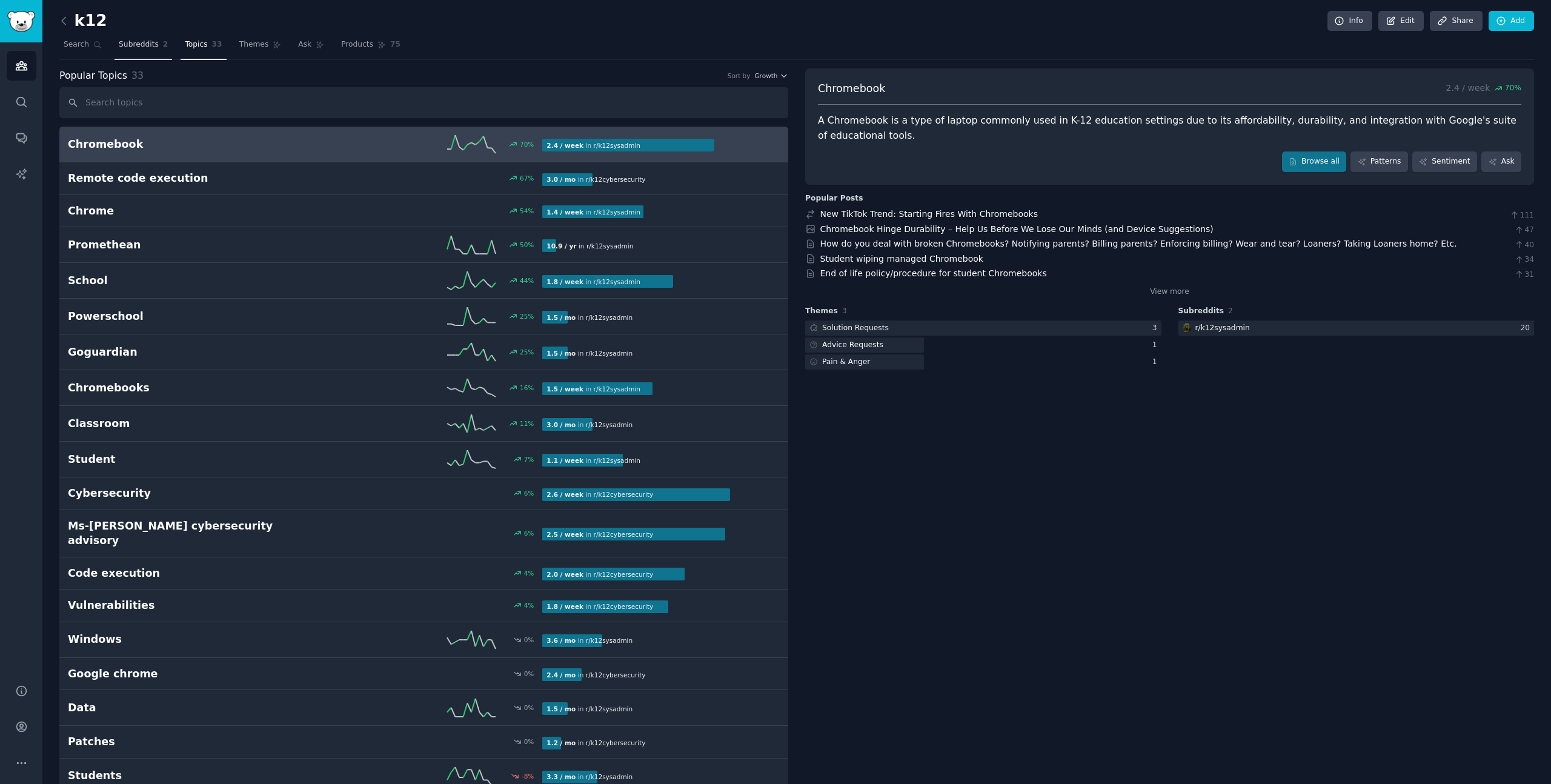
click at [154, 49] on span "Subreddits" at bounding box center [139, 45] width 40 height 11
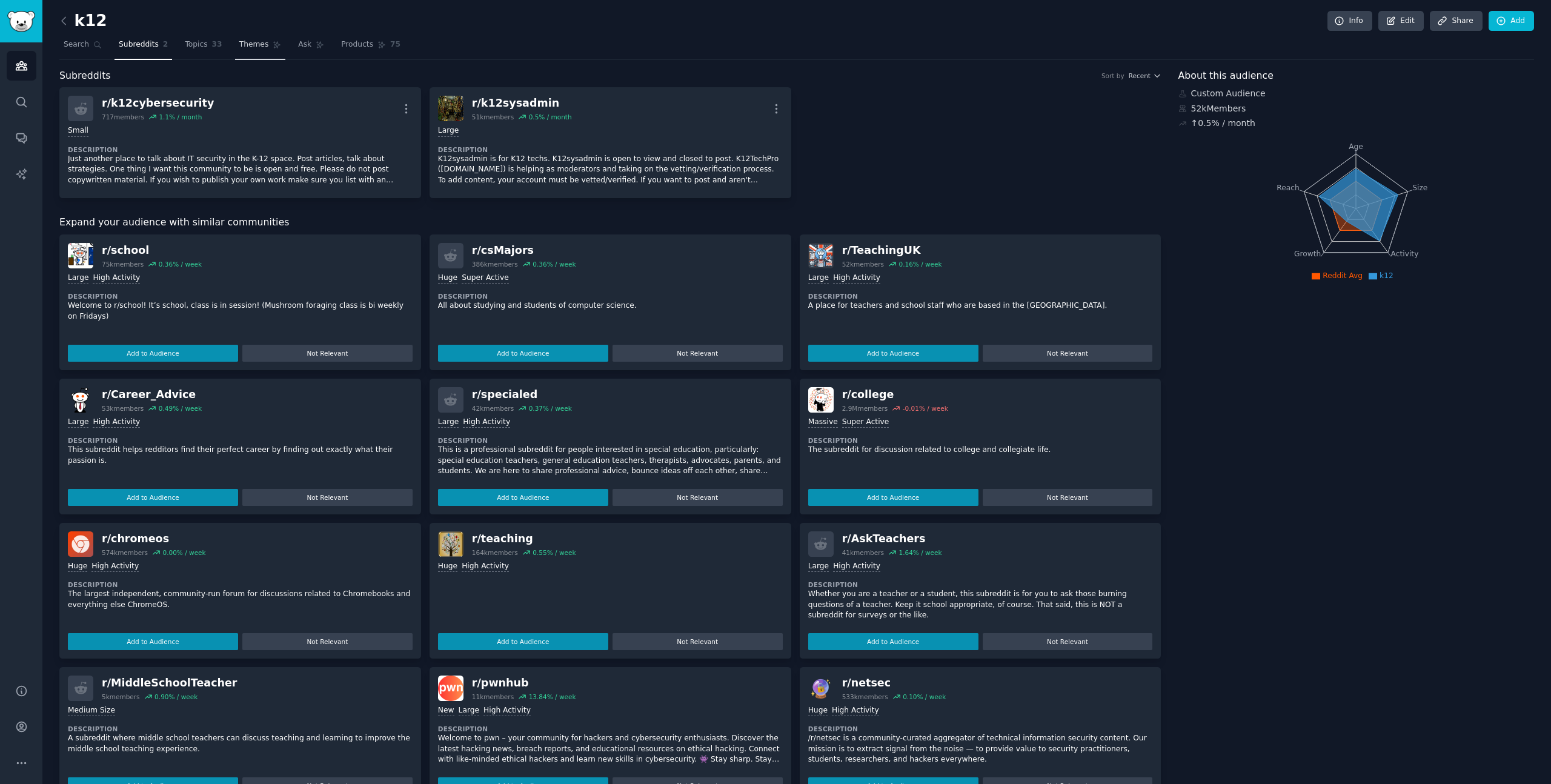
click at [249, 48] on span "Themes" at bounding box center [254, 45] width 30 height 11
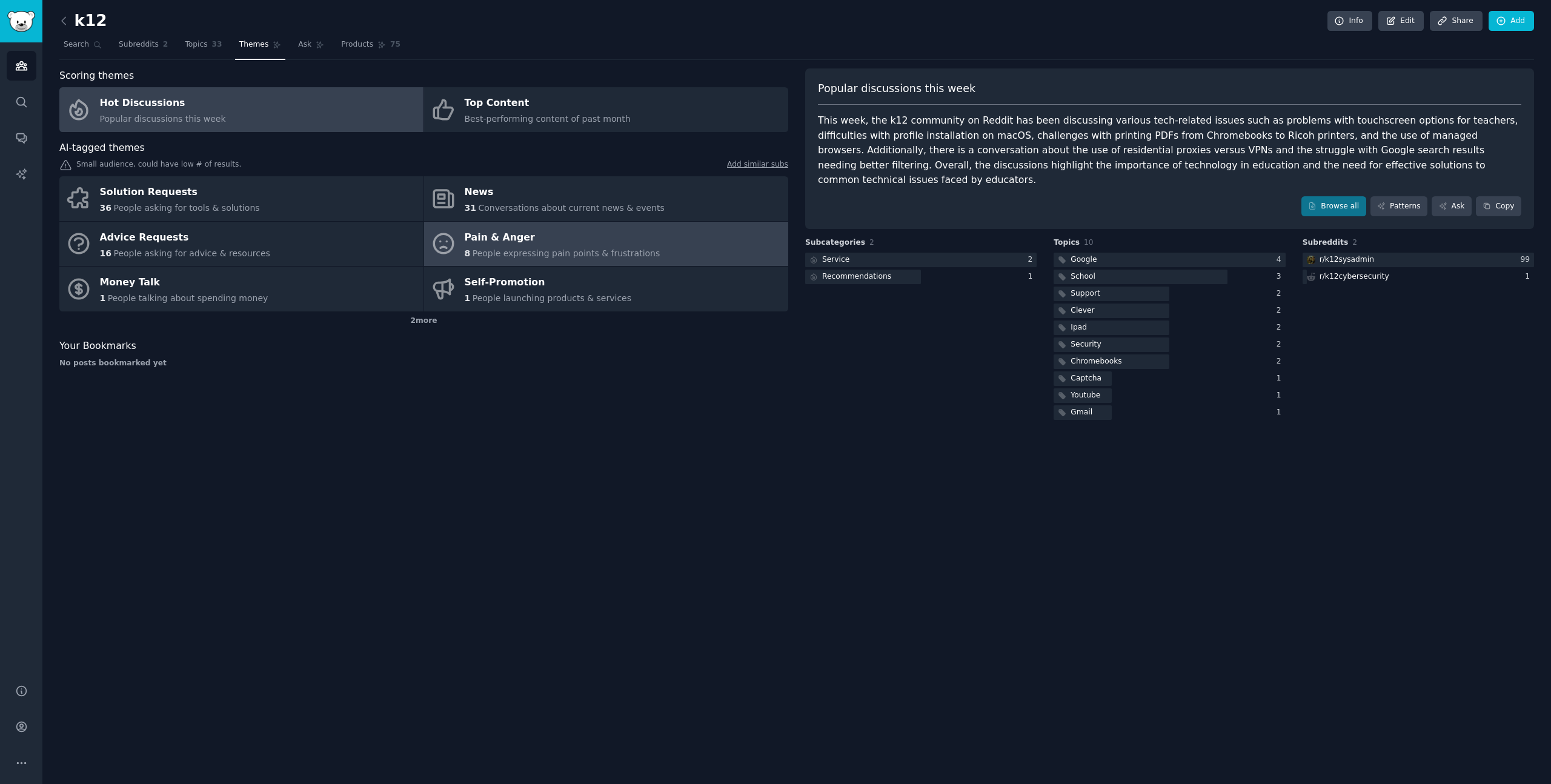
click at [553, 249] on span "People expressing pain points & frustrations" at bounding box center [566, 254] width 187 height 10
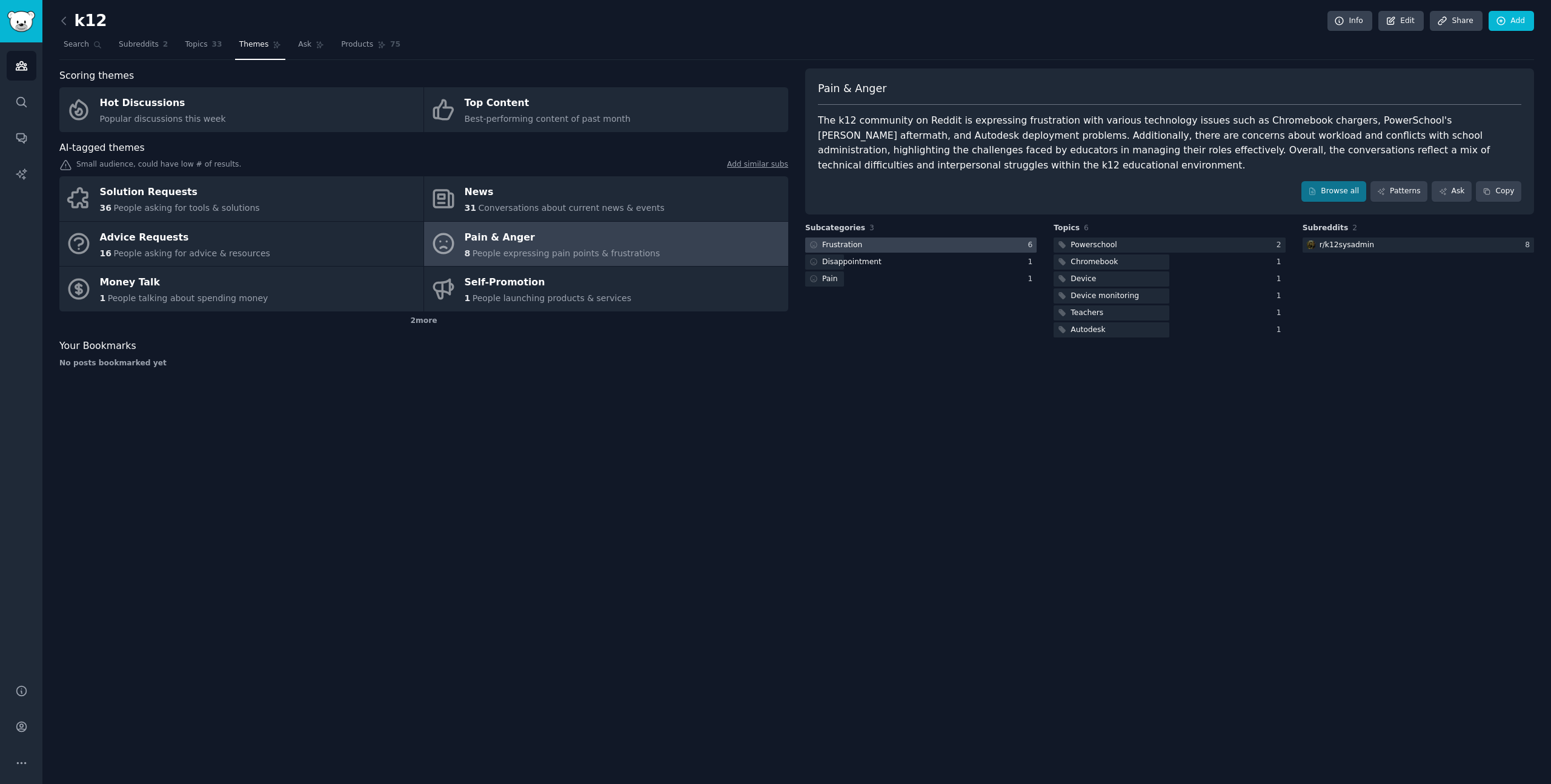
click at [956, 249] on div at bounding box center [920, 245] width 231 height 15
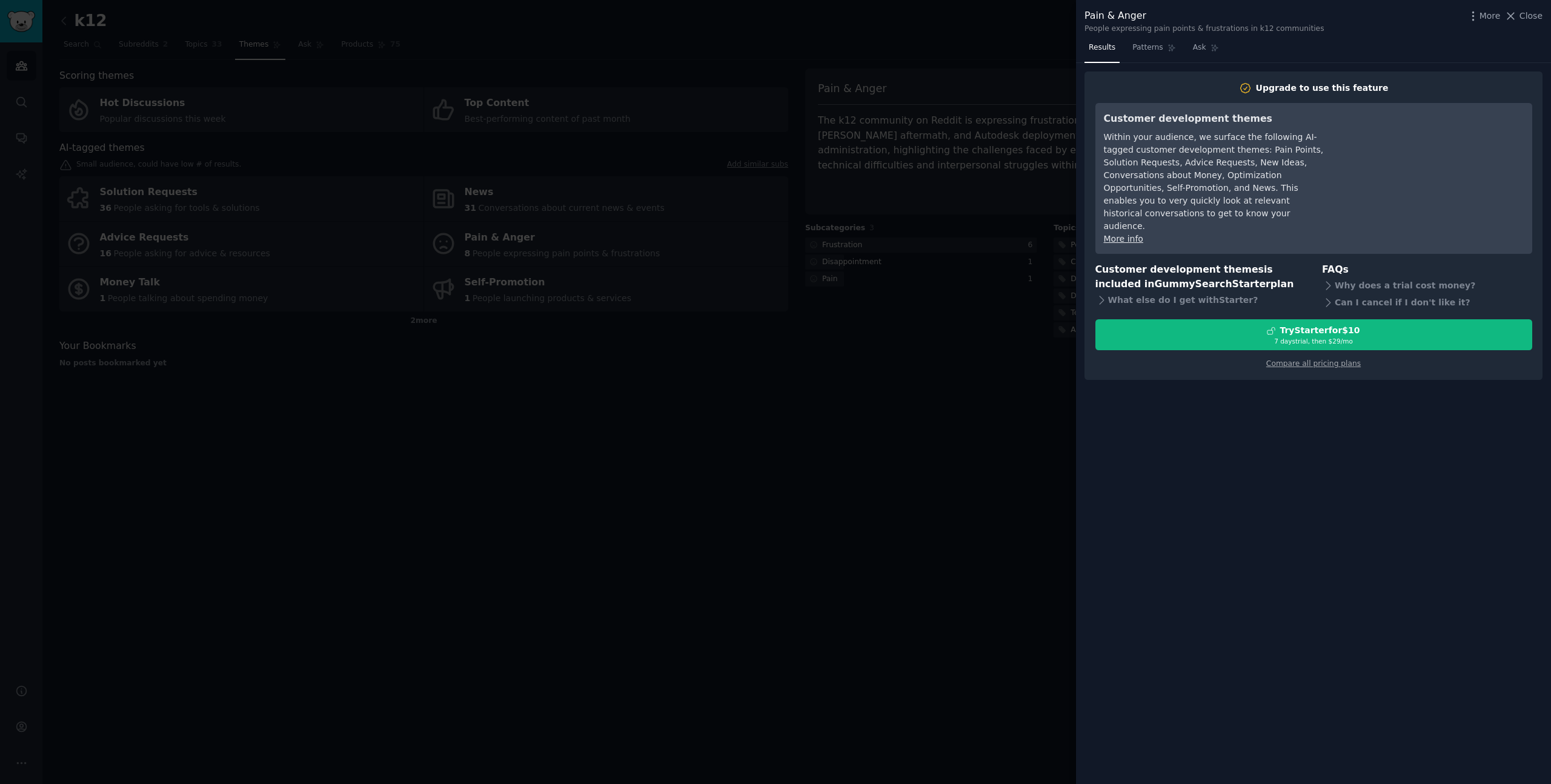
click at [928, 354] on div at bounding box center [776, 392] width 1551 height 784
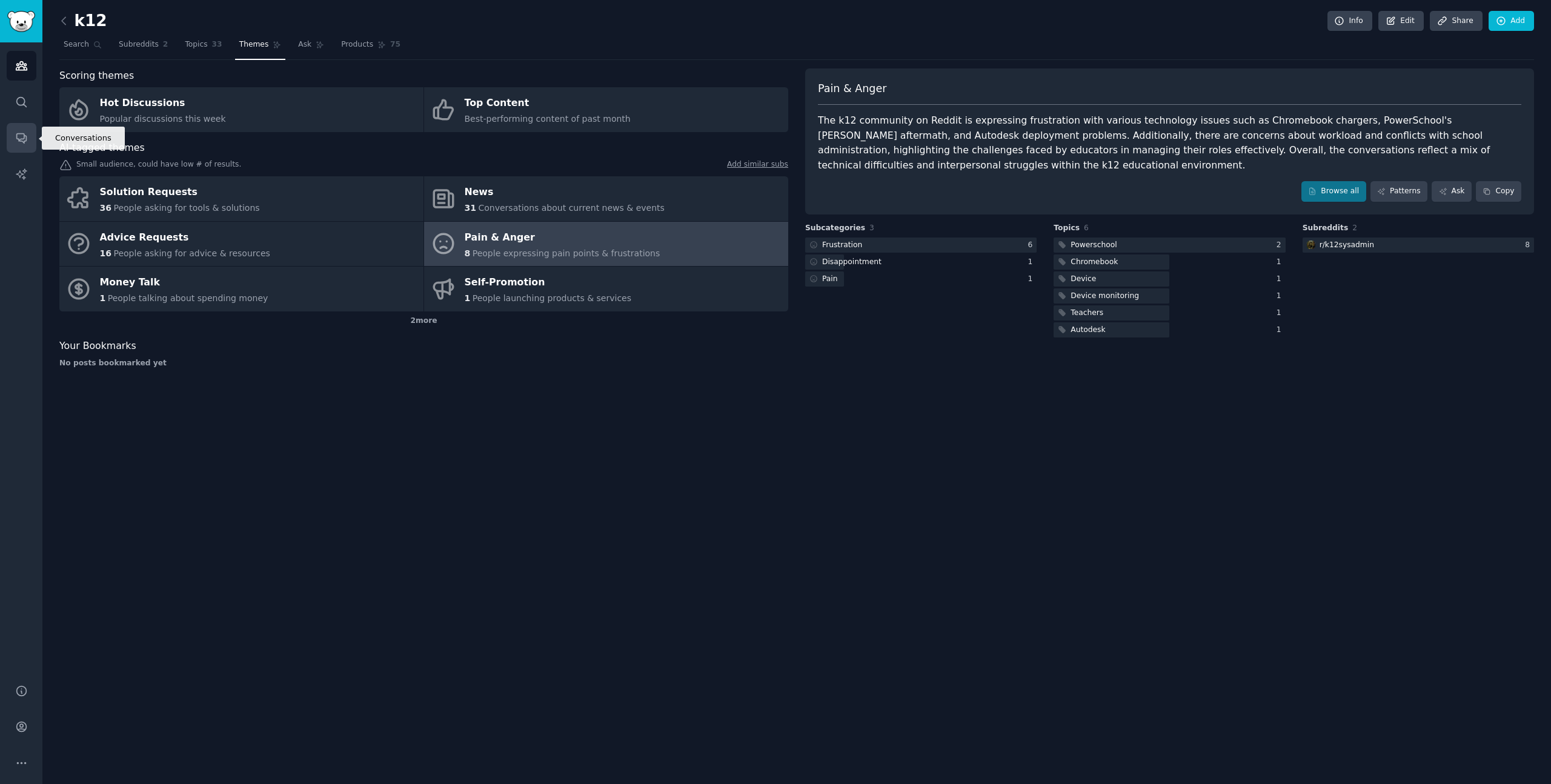
click at [19, 123] on link "Conversations" at bounding box center [22, 138] width 30 height 30
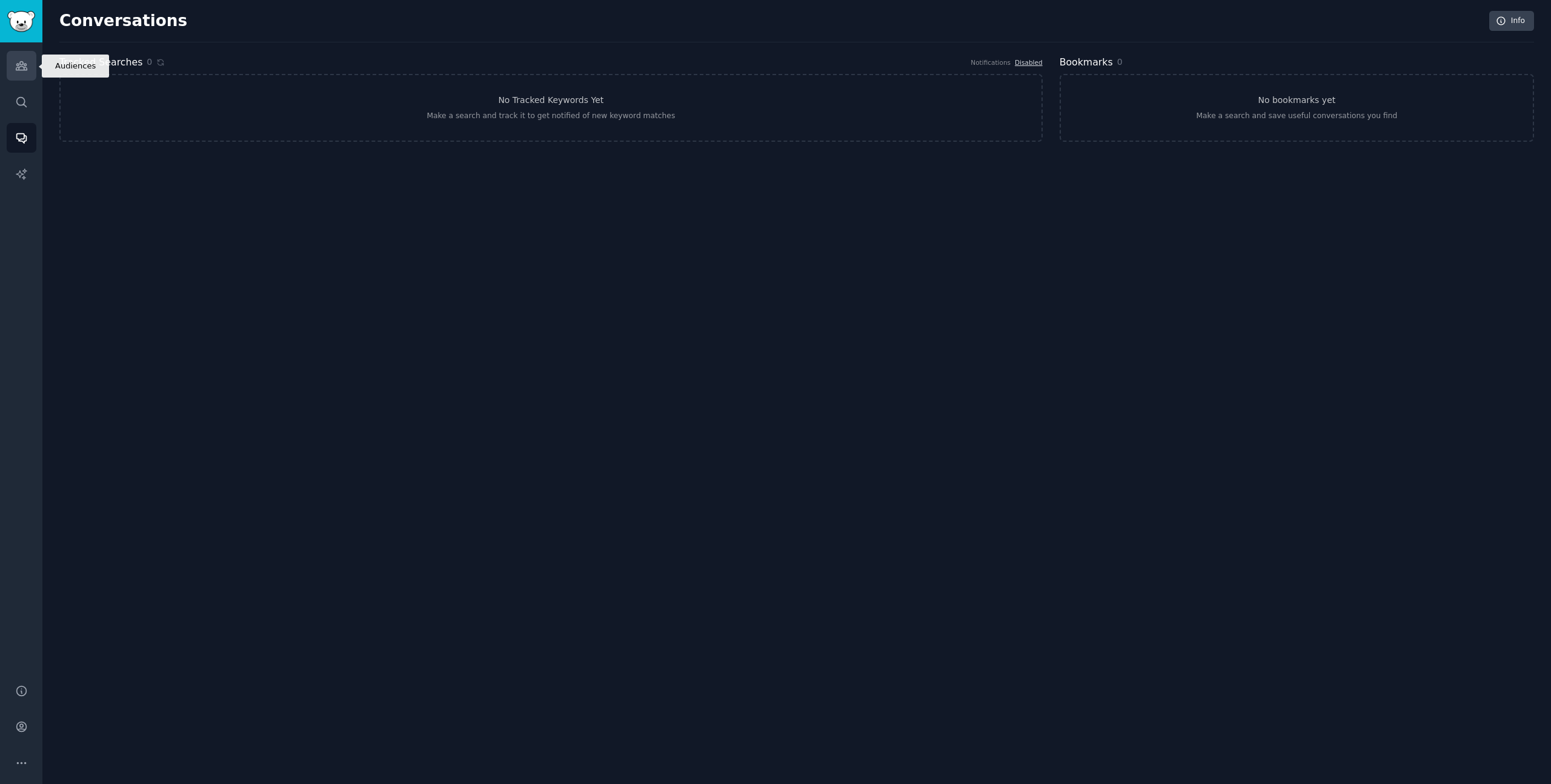
click at [21, 59] on icon "Sidebar" at bounding box center [21, 65] width 13 height 13
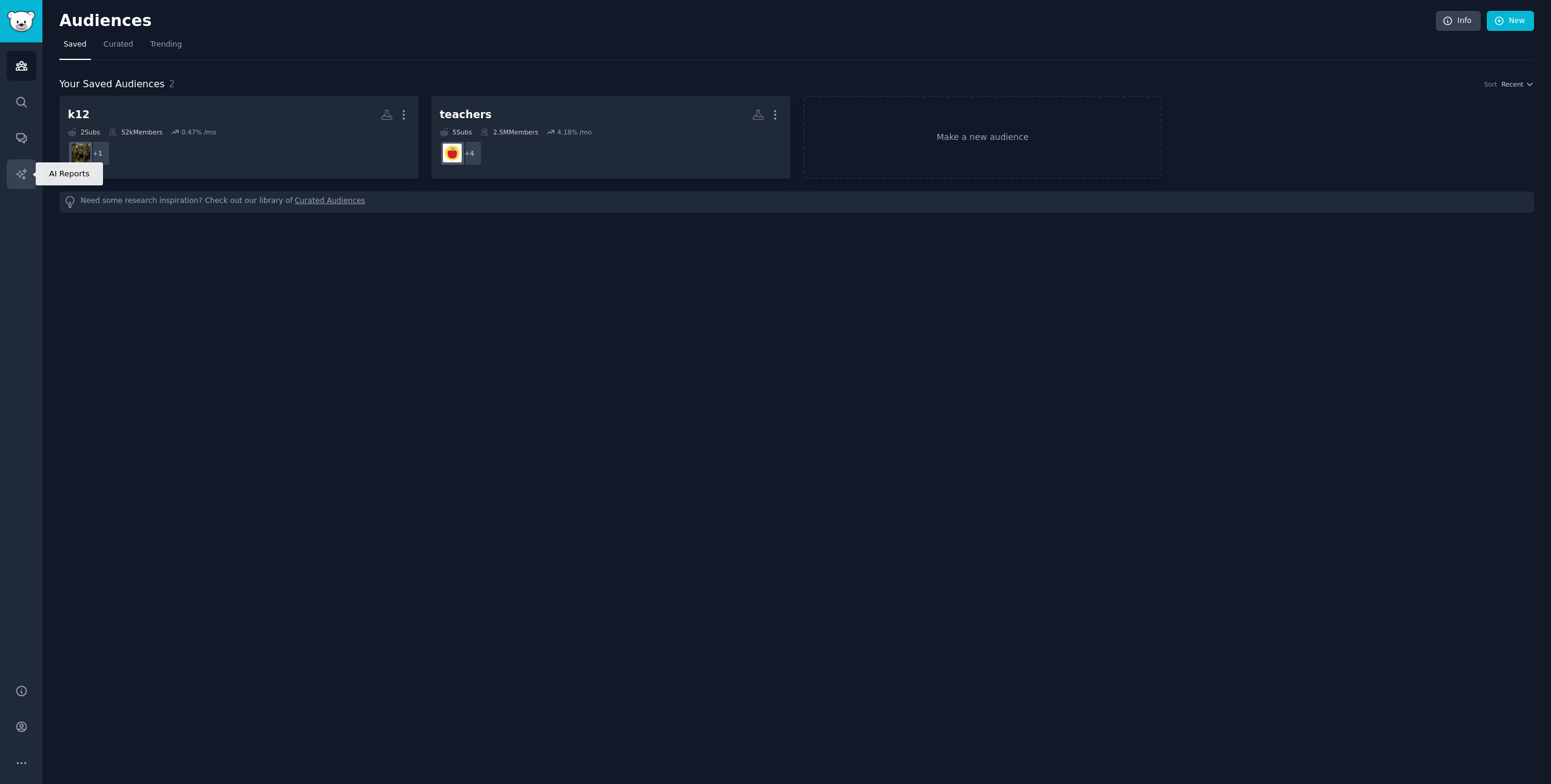
click at [23, 181] on link "AI Reports" at bounding box center [22, 174] width 30 height 30
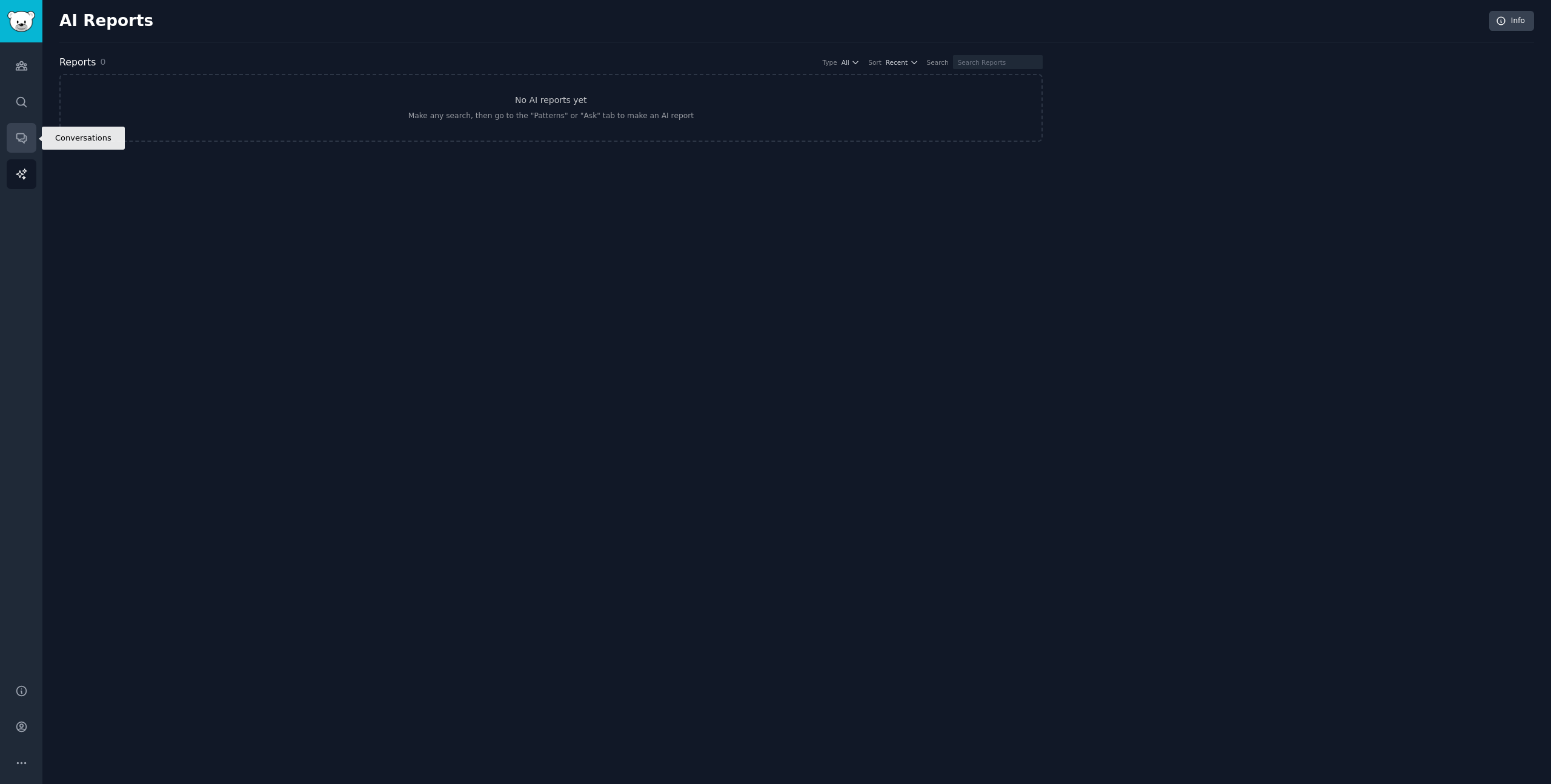
click at [24, 140] on icon "Sidebar" at bounding box center [21, 138] width 13 height 13
click at [588, 113] on div "Make a search and track it to get notified of new keyword matches" at bounding box center [550, 116] width 249 height 11
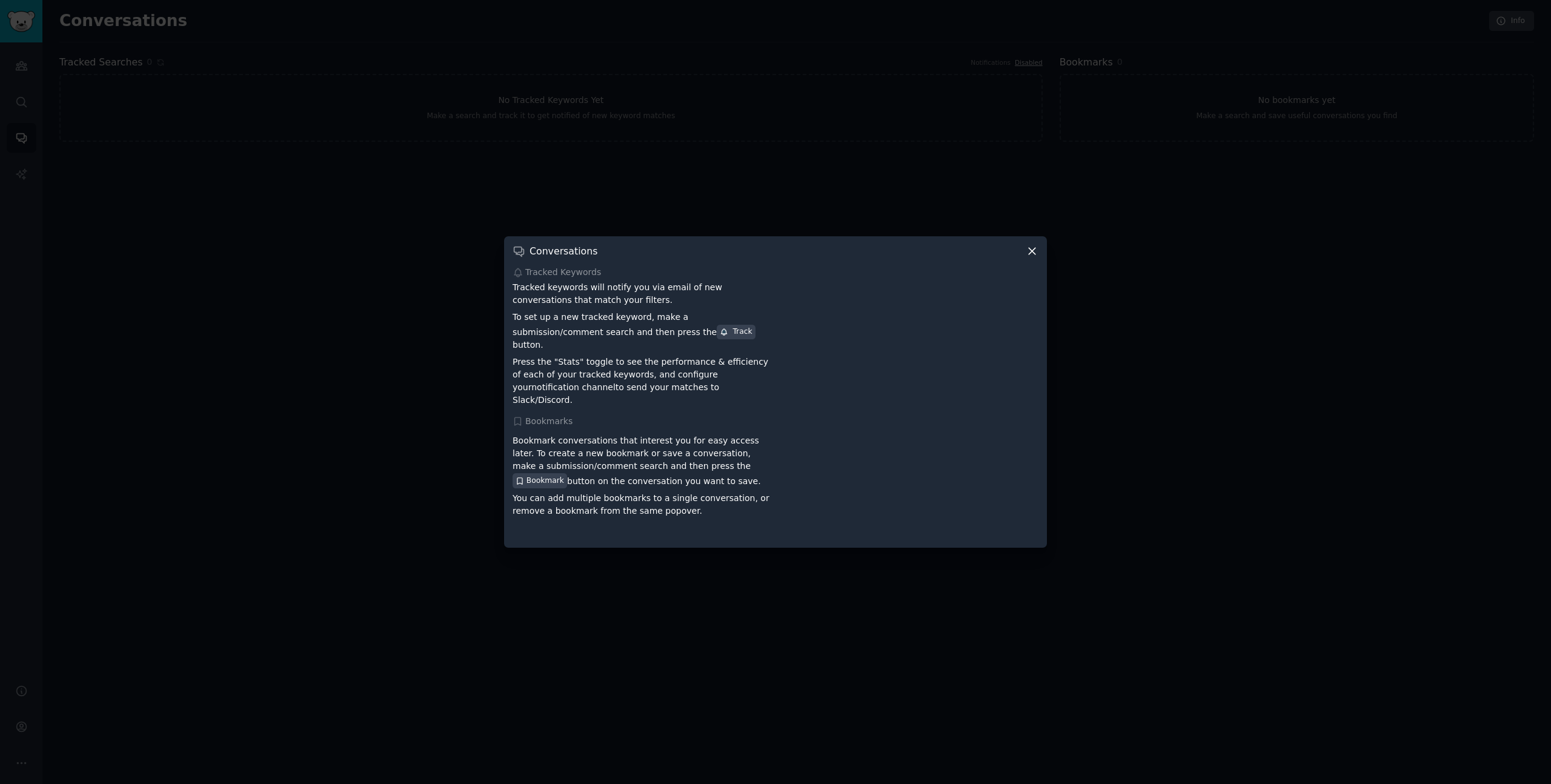
click at [1034, 258] on icon at bounding box center [1031, 251] width 13 height 13
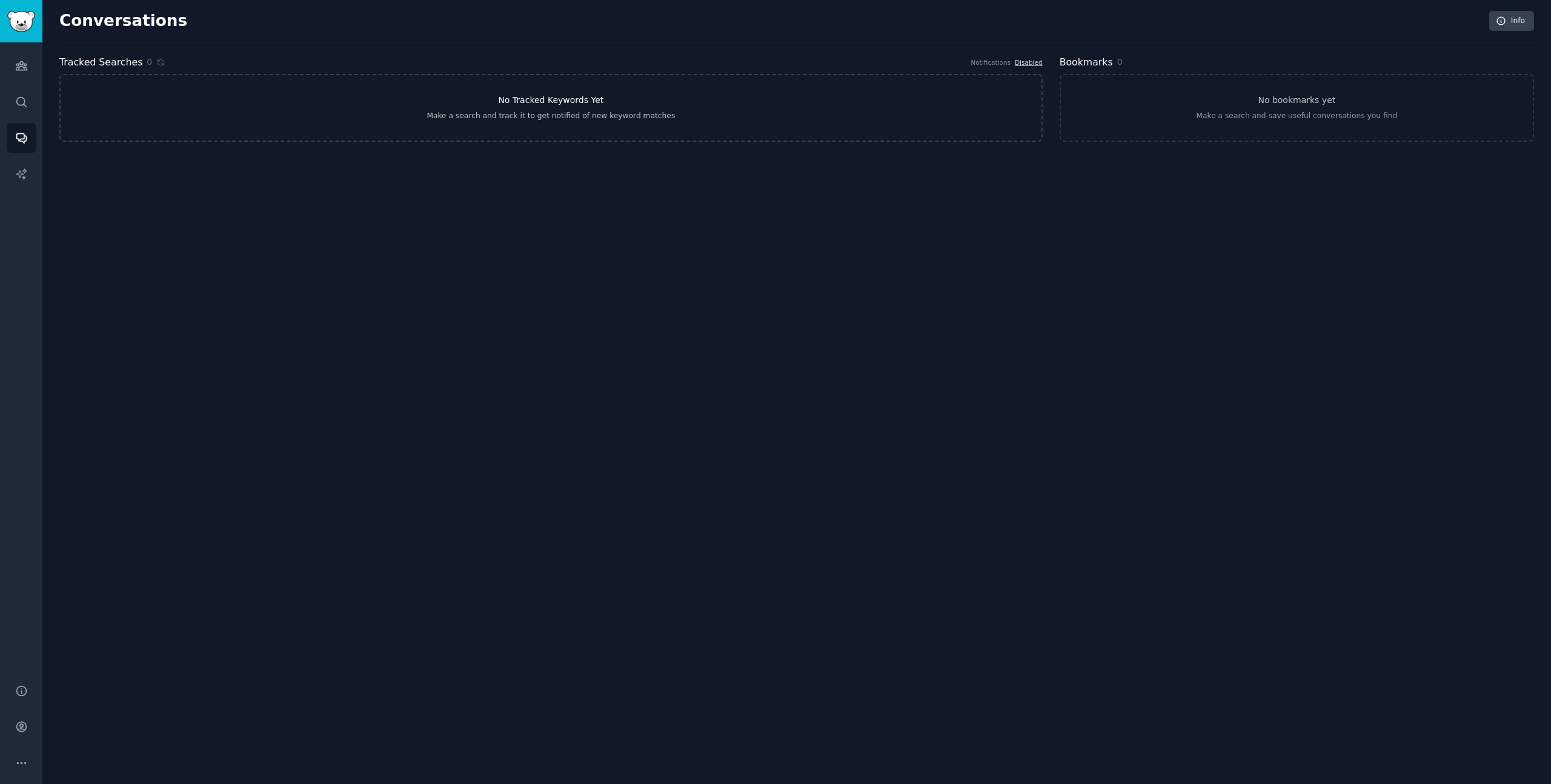
click at [643, 130] on link "No Tracked Keywords Yet Make a search and track it to get notified of new keywo…" at bounding box center [551, 108] width 984 height 67
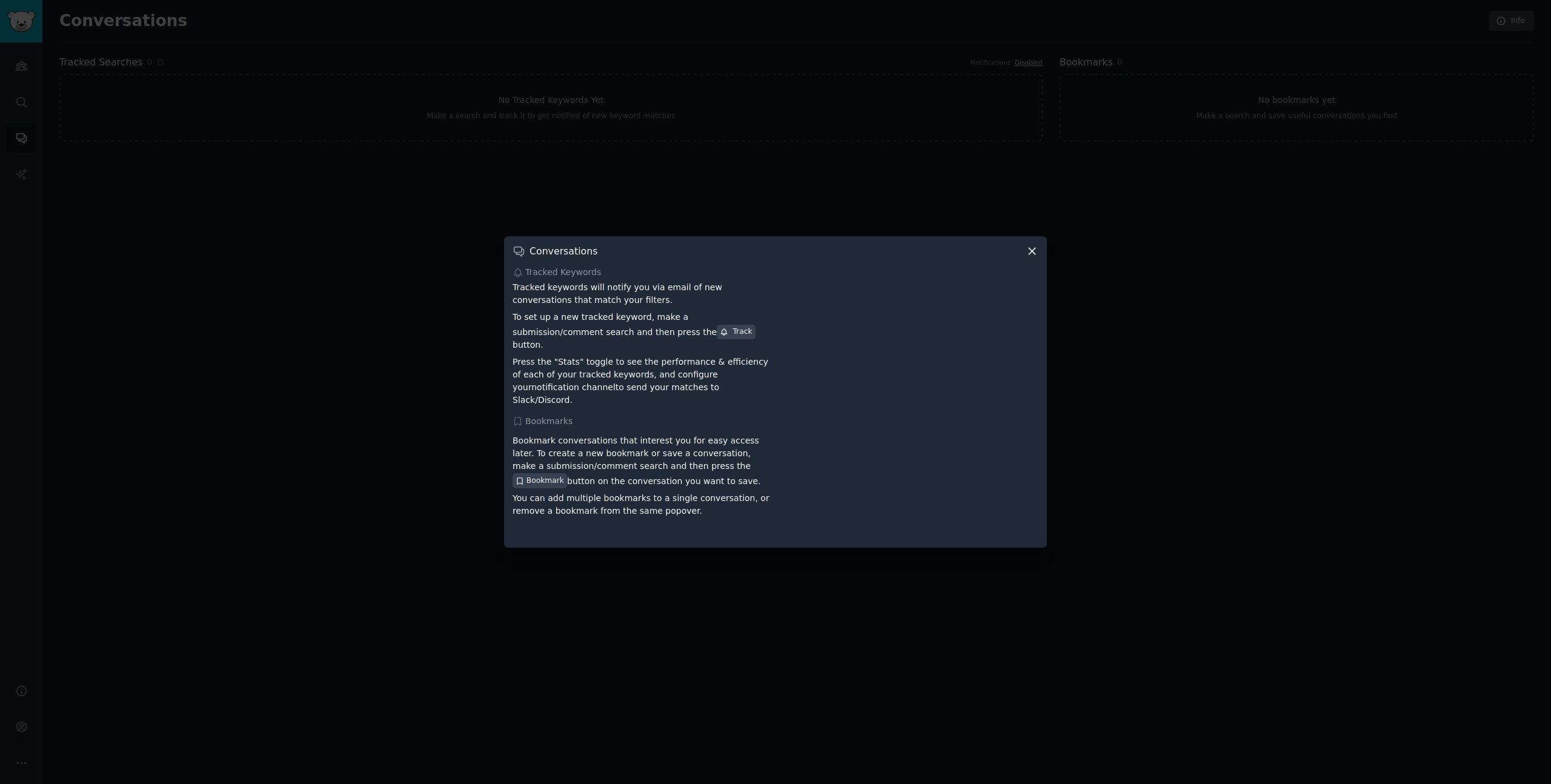
click at [433, 328] on div at bounding box center [776, 392] width 1551 height 784
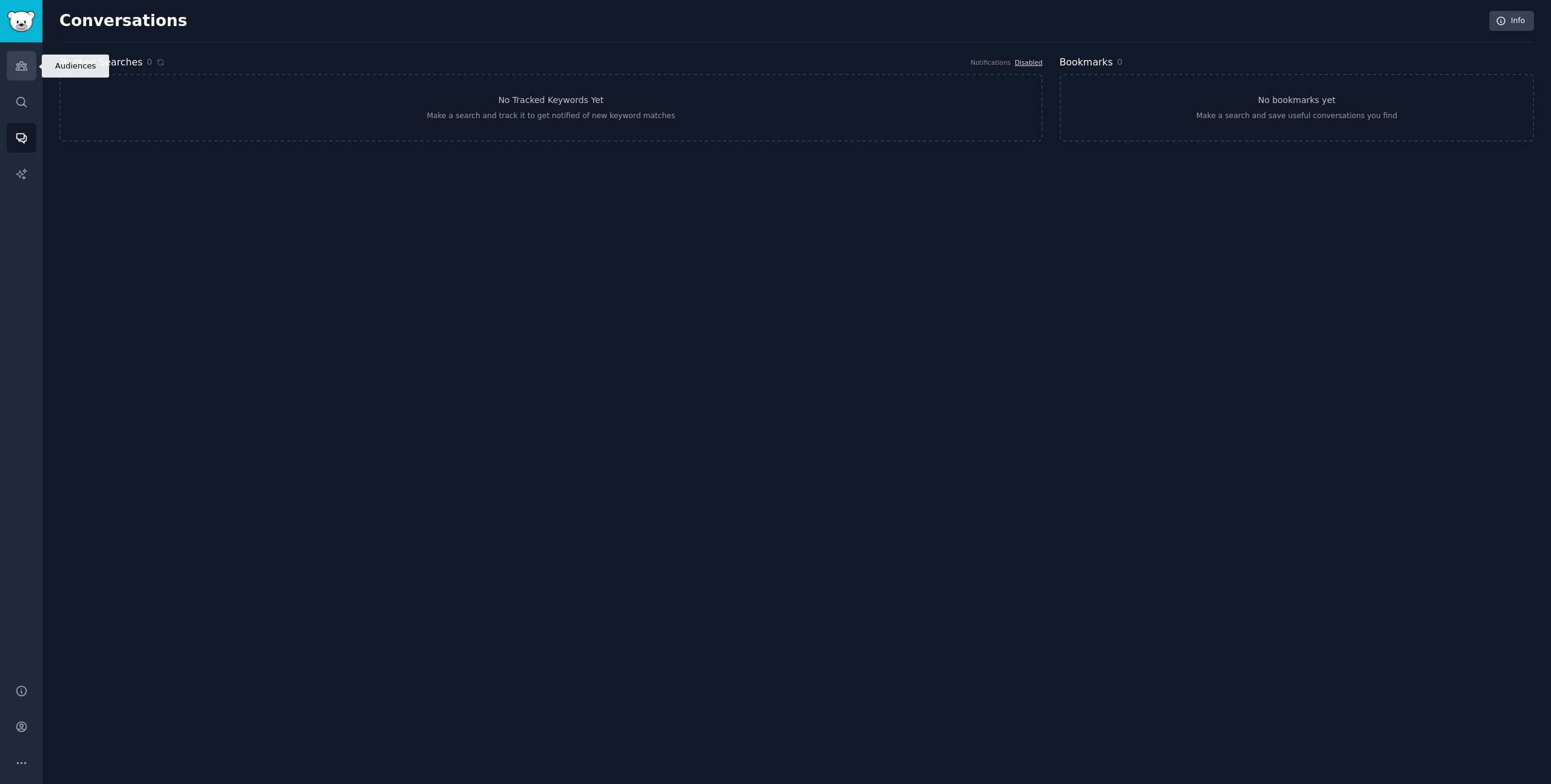
click at [18, 69] on icon "Sidebar" at bounding box center [21, 65] width 11 height 9
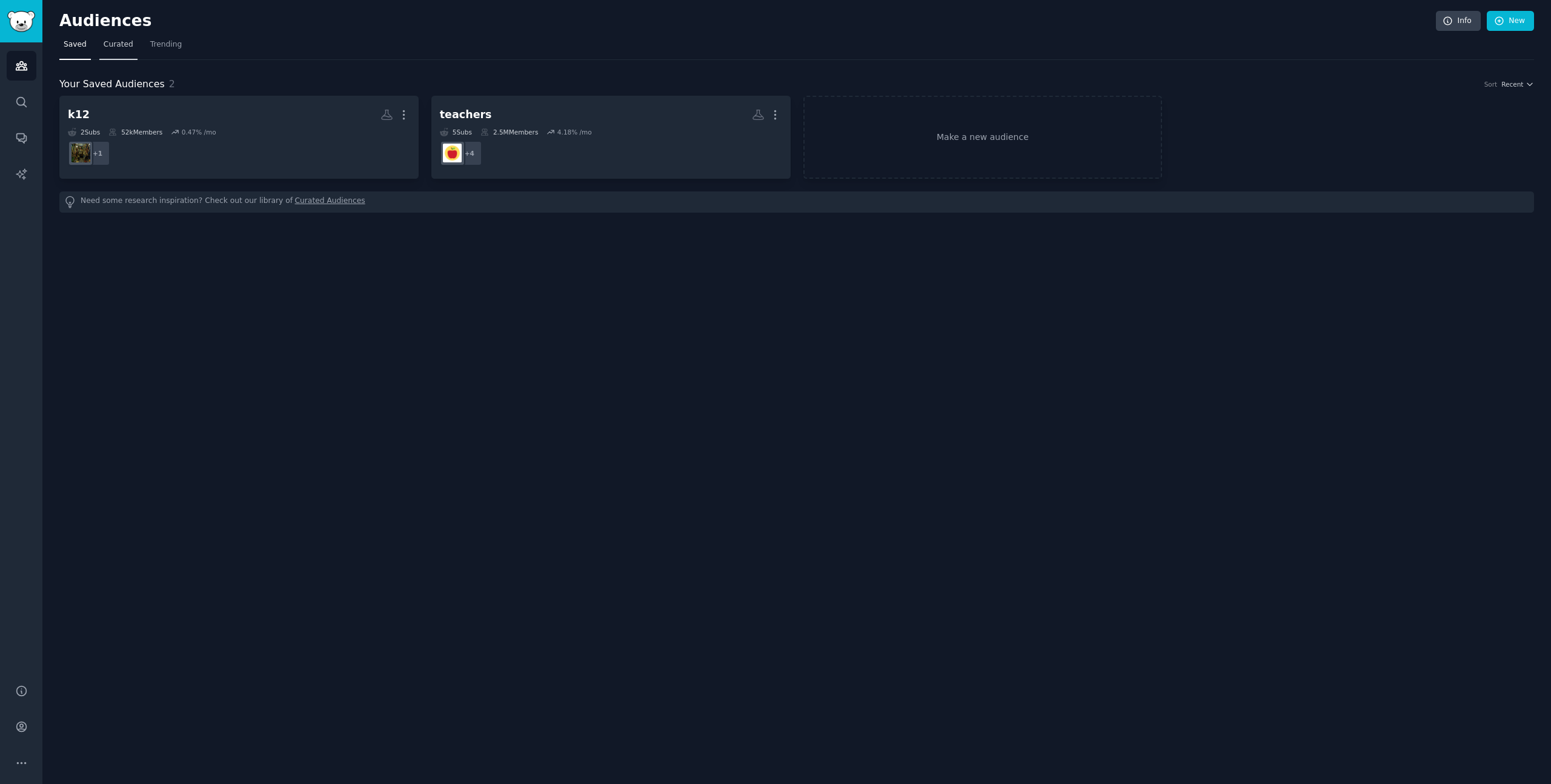
click at [110, 49] on span "Curated" at bounding box center [118, 45] width 30 height 11
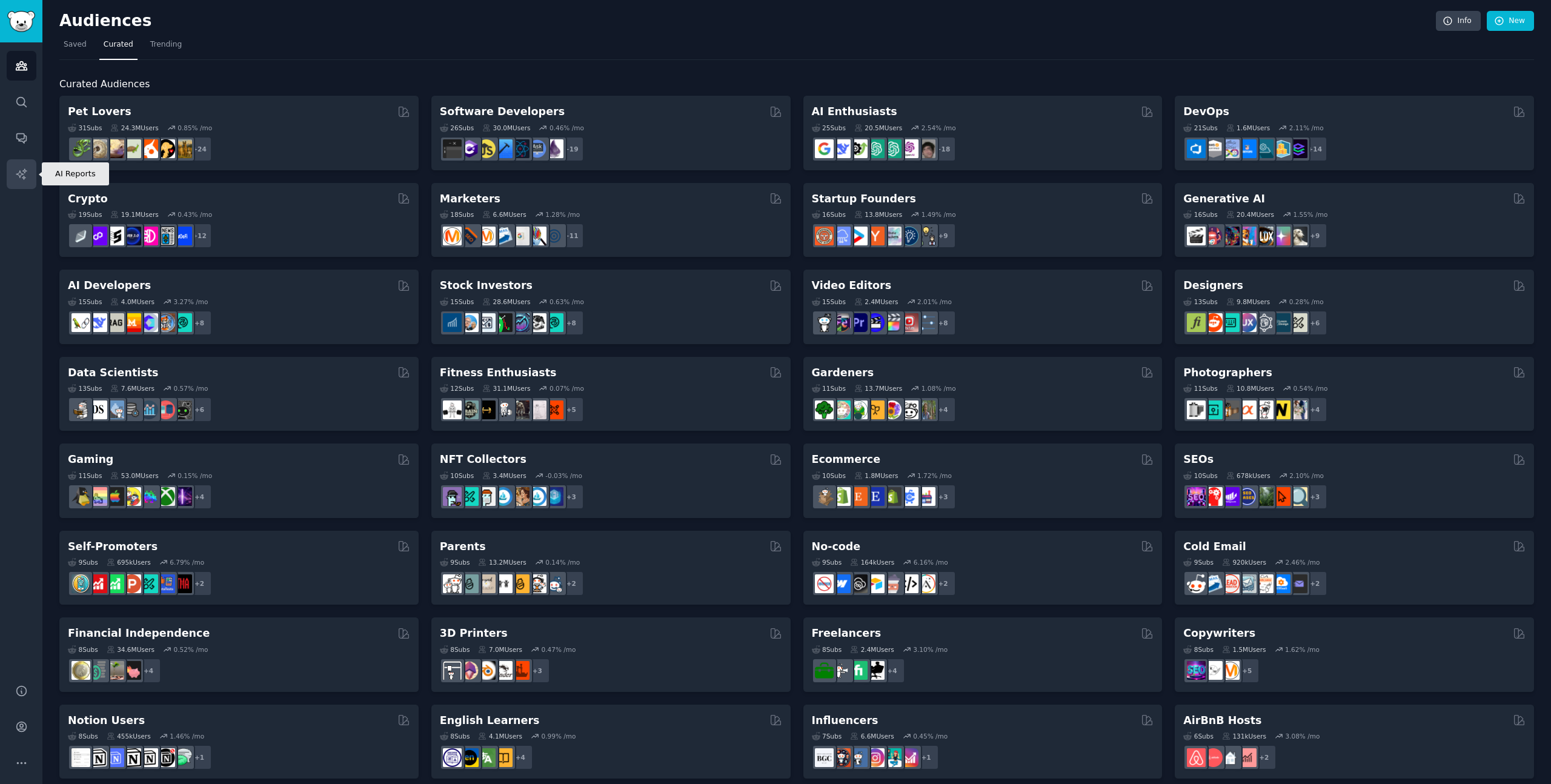
click at [21, 168] on icon "Sidebar" at bounding box center [21, 173] width 13 height 13
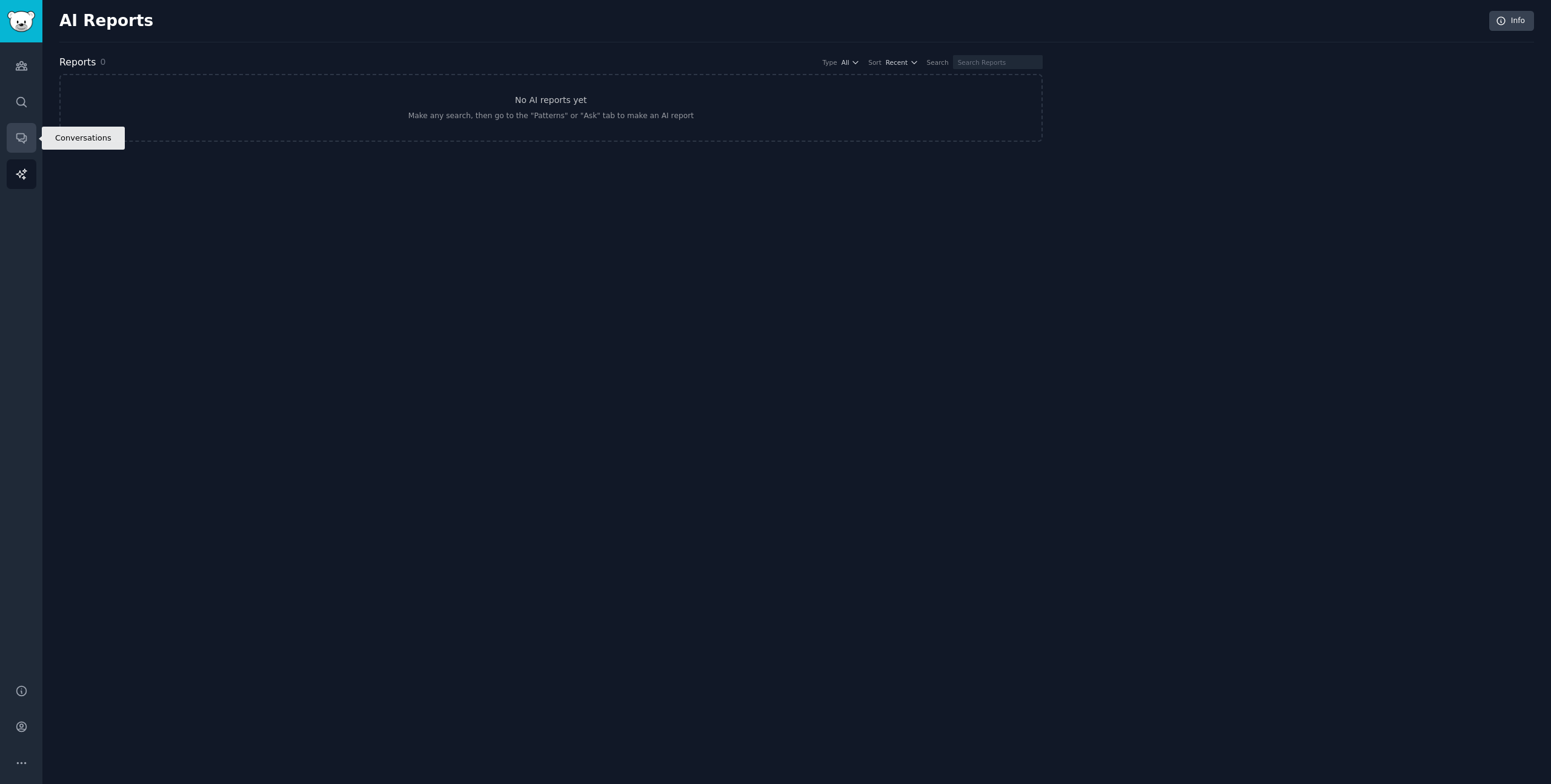
click at [29, 140] on link "Conversations" at bounding box center [22, 138] width 30 height 30
click at [32, 62] on link "Audiences" at bounding box center [22, 65] width 30 height 30
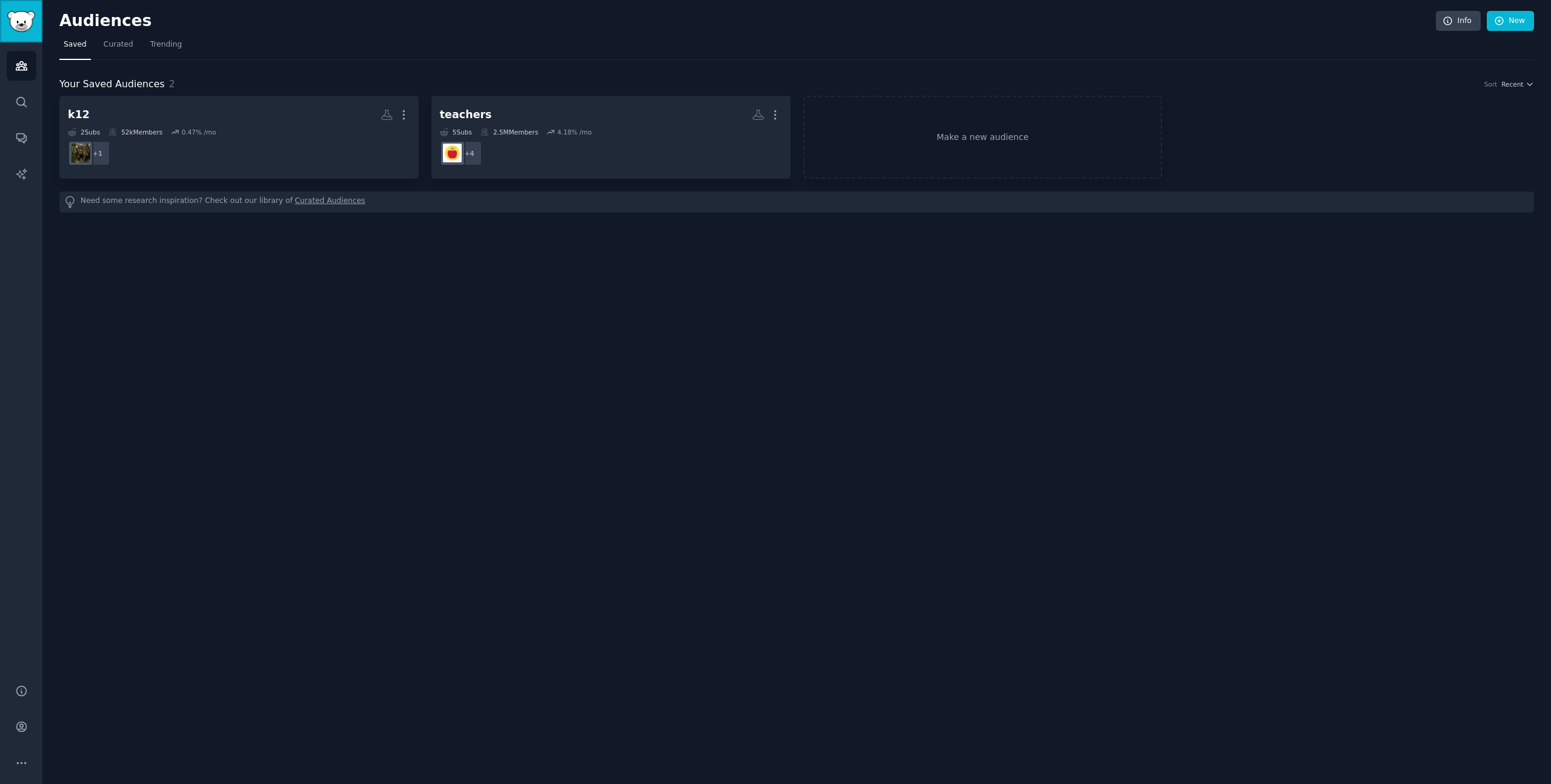
click at [29, 24] on img "Sidebar" at bounding box center [21, 21] width 28 height 21
click at [26, 108] on link "Search" at bounding box center [22, 102] width 30 height 30
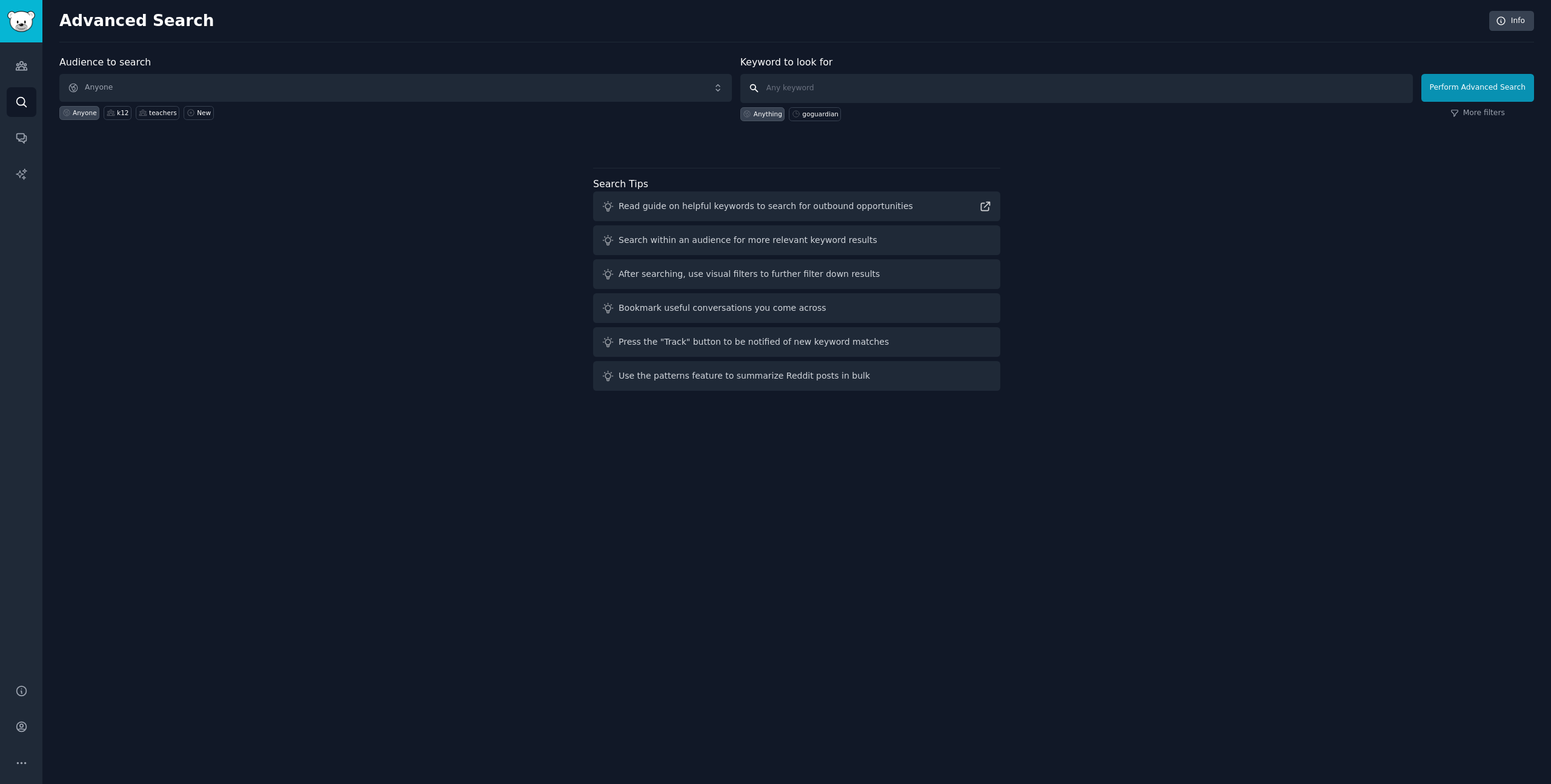
click at [848, 90] on input "text" at bounding box center [1077, 88] width 672 height 29
type input "goguardian"
click button "Perform Advanced Search" at bounding box center [1478, 88] width 113 height 28
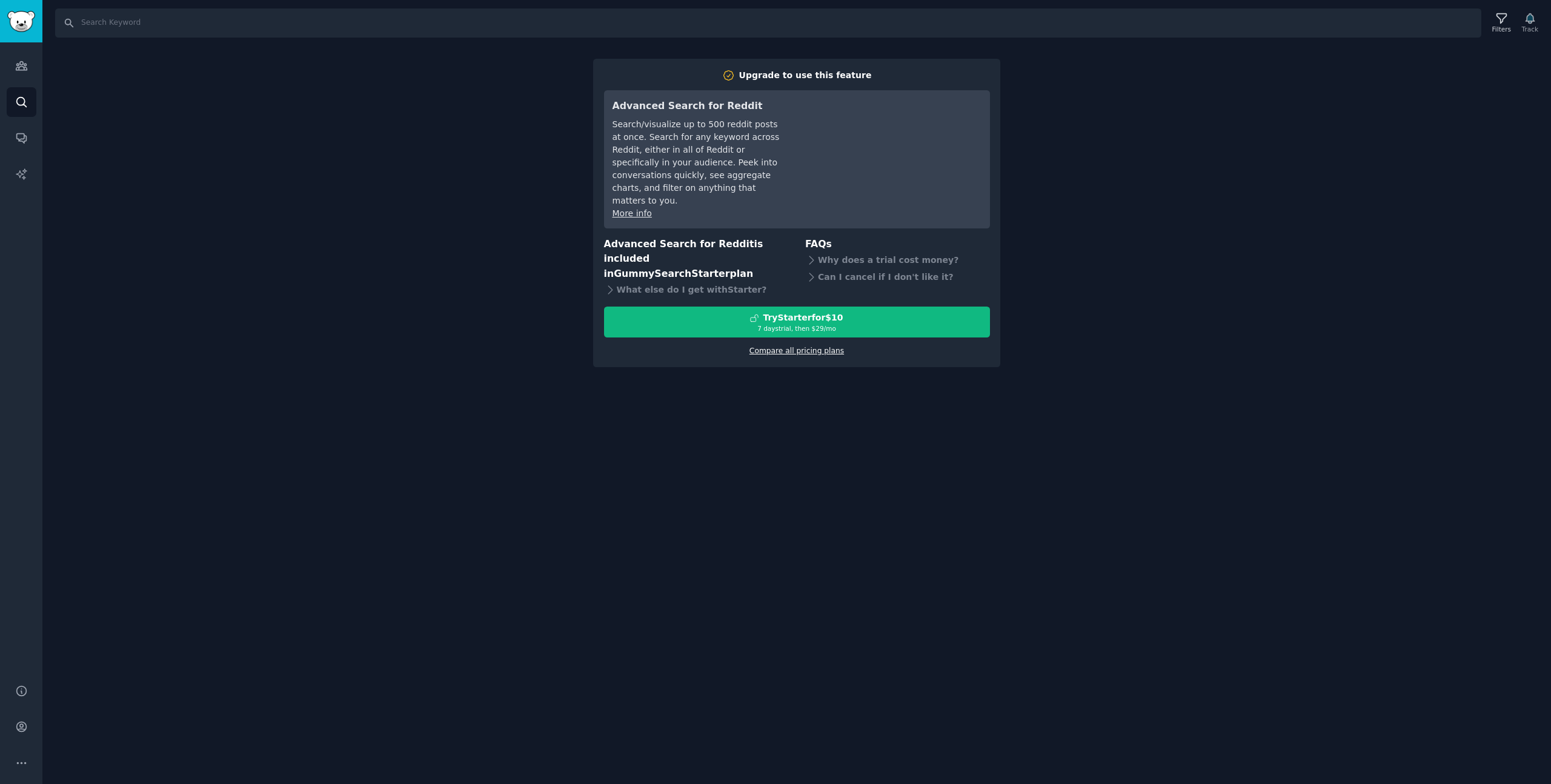
click at [801, 346] on link "Compare all pricing plans" at bounding box center [796, 350] width 94 height 9
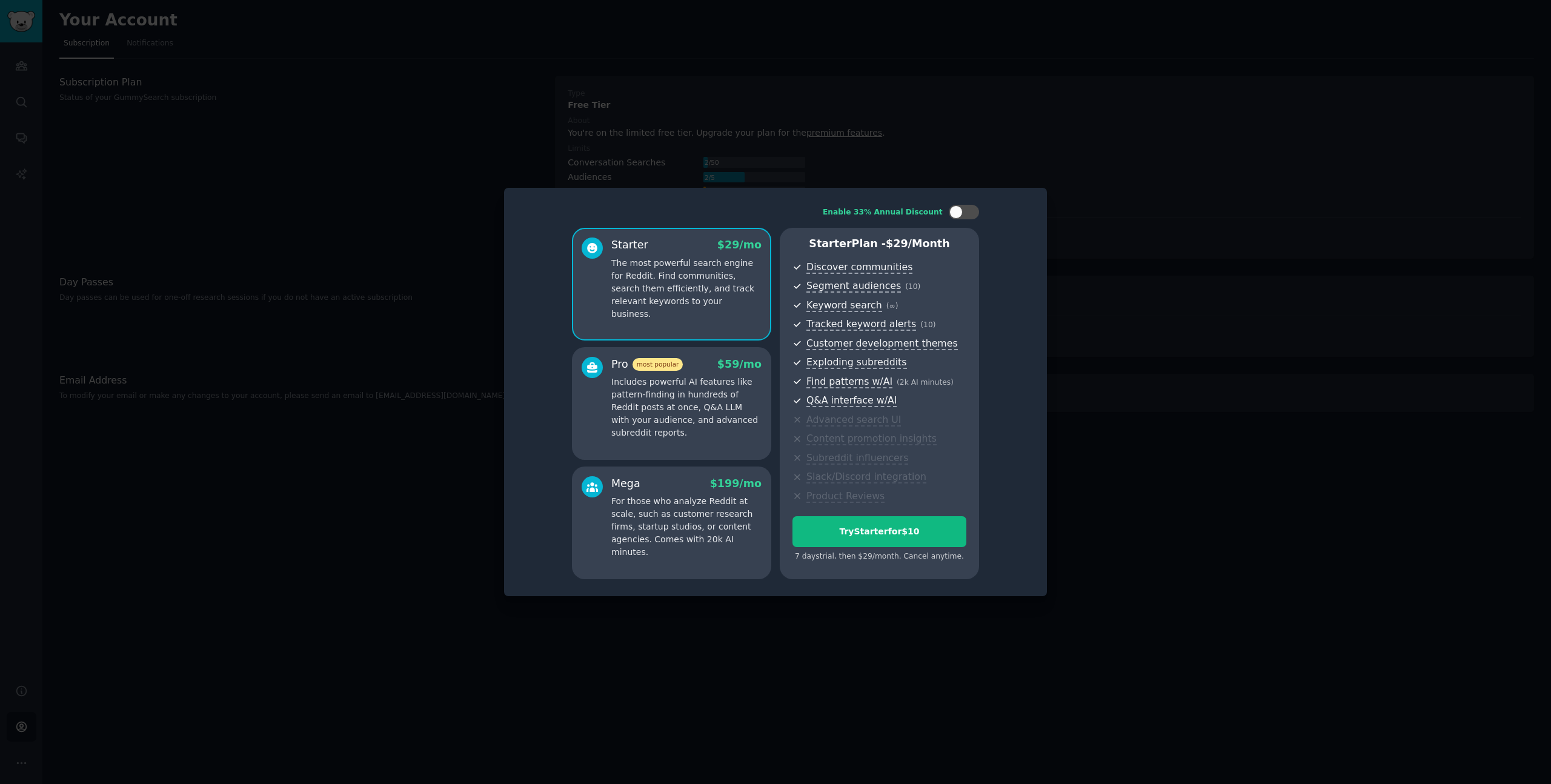
click at [656, 429] on p "Includes powerful AI features like pattern-finding in hundreds of Reddit posts …" at bounding box center [687, 407] width 151 height 63
click at [662, 517] on p "For those who analyze Reddit at scale, such as customer research firms, startup…" at bounding box center [687, 526] width 151 height 63
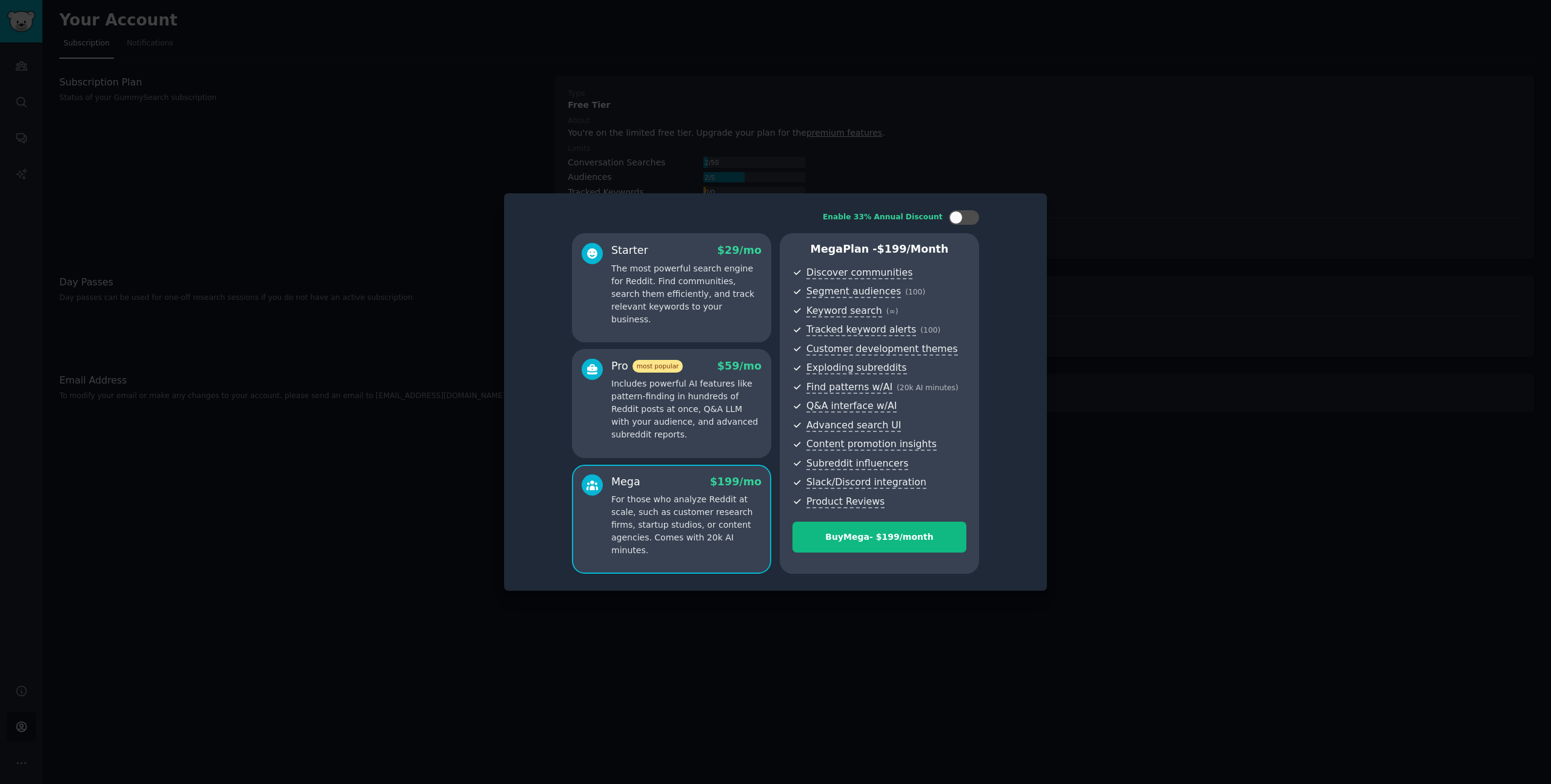
click at [673, 420] on p "Includes powerful AI features like pattern-finding in hundreds of Reddit posts …" at bounding box center [687, 409] width 151 height 63
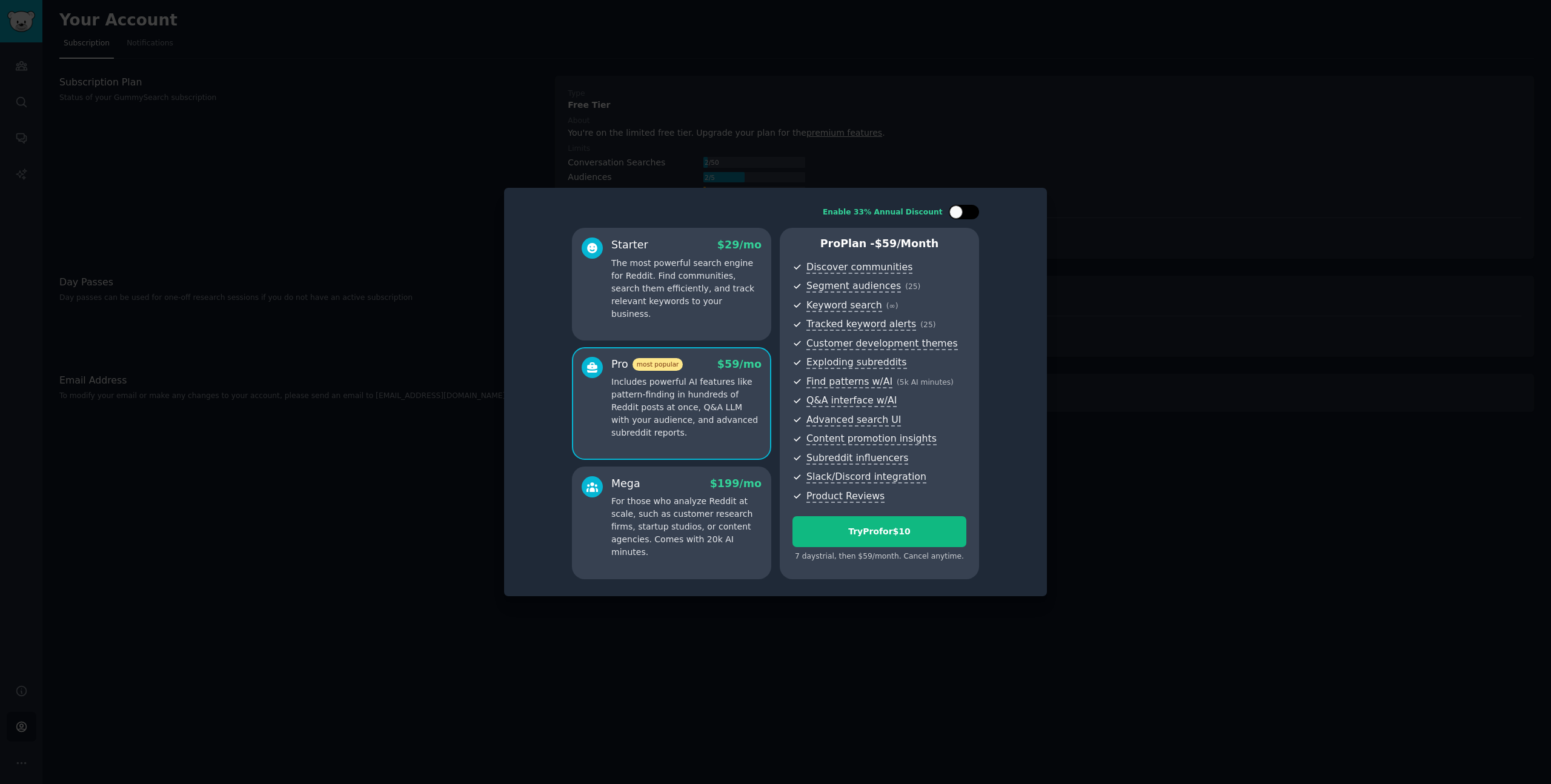
click at [964, 212] on div at bounding box center [964, 212] width 31 height 15
checkbox input "true"
click at [675, 532] on p "For those who analyze Reddit at scale, such as customer research firms, startup…" at bounding box center [687, 526] width 151 height 63
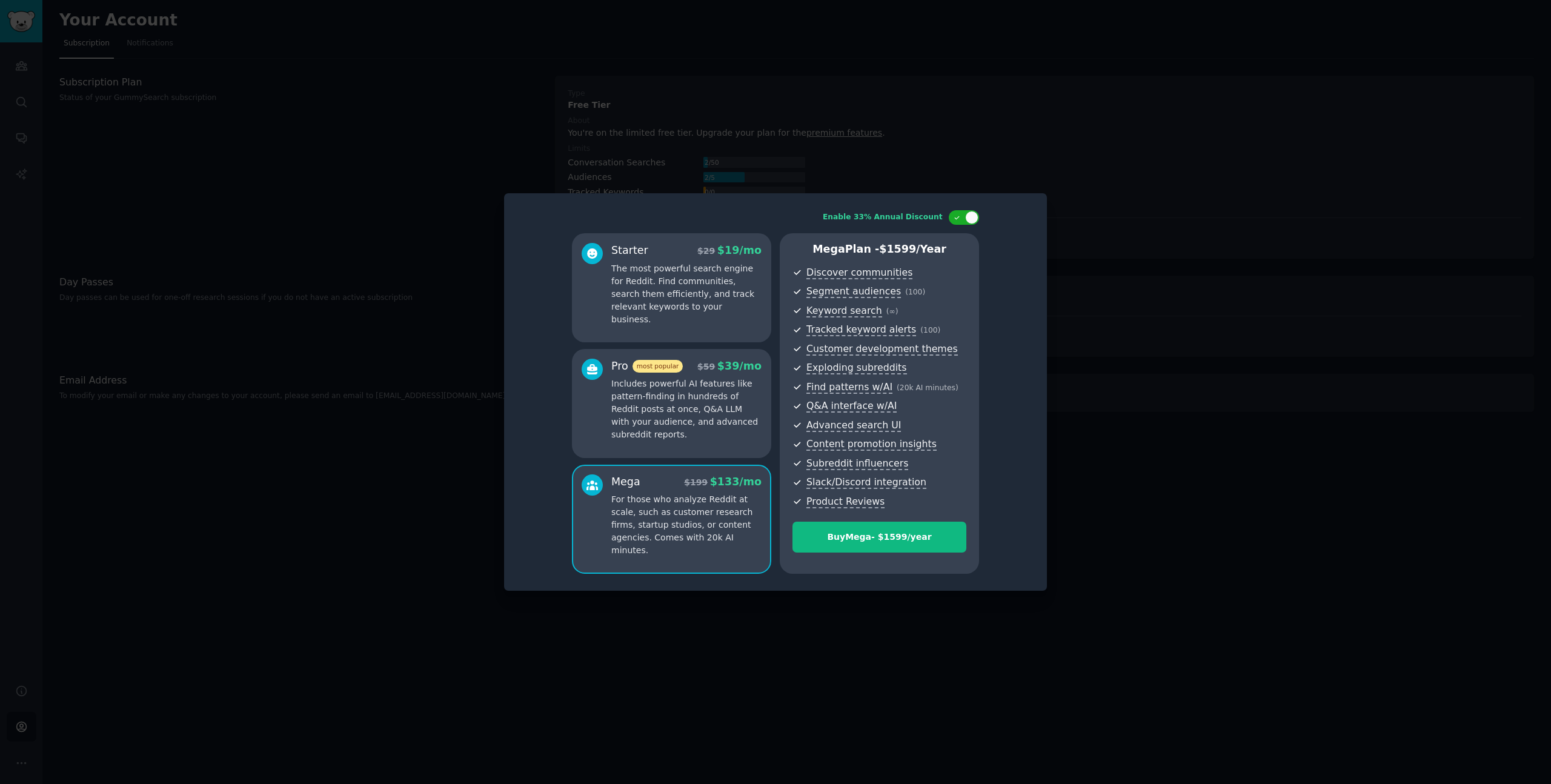
click at [669, 425] on p "Includes powerful AI features like pattern-finding in hundreds of Reddit posts …" at bounding box center [687, 409] width 151 height 63
